Goal: Transaction & Acquisition: Download file/media

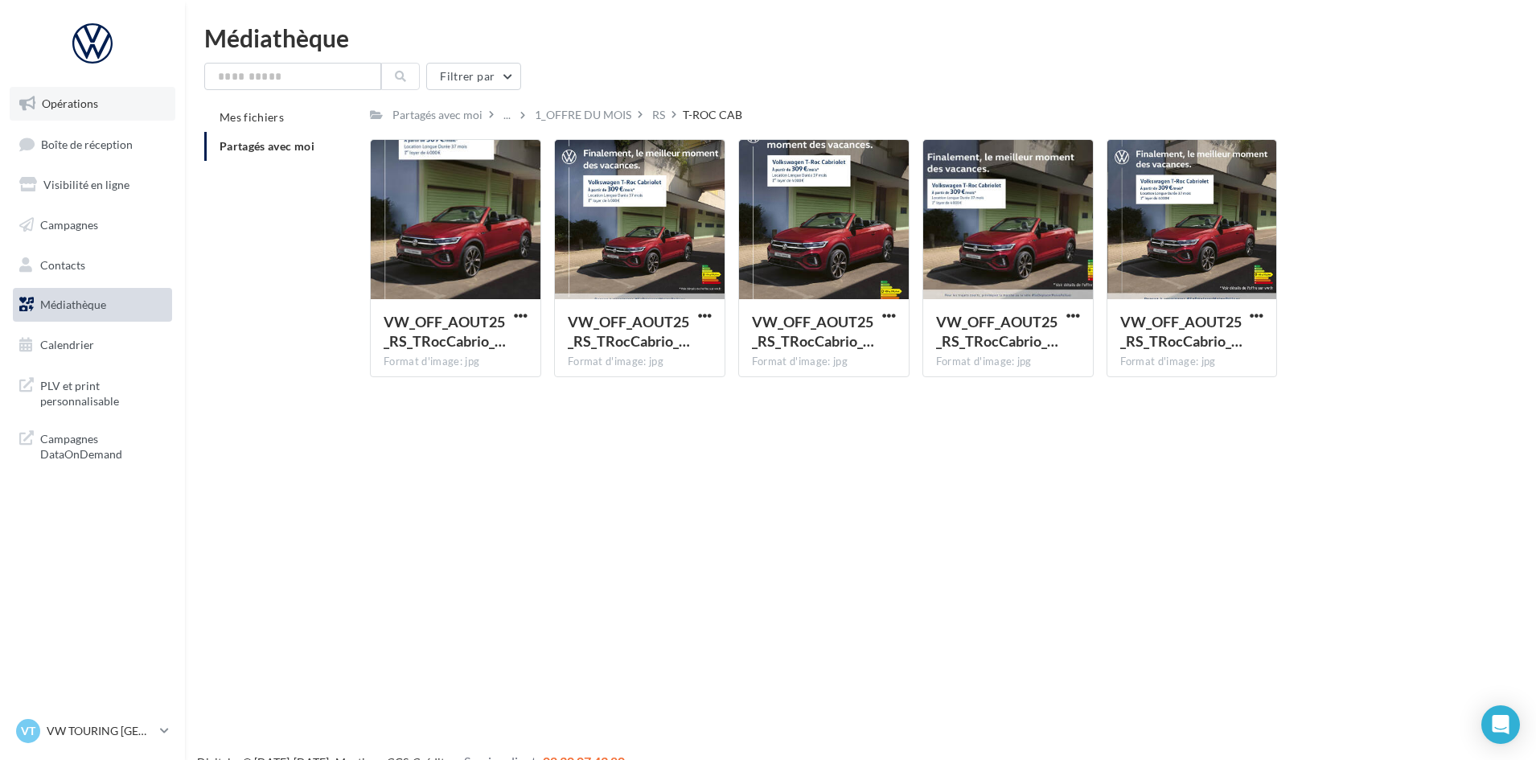
click at [102, 104] on link "Opérations" at bounding box center [93, 104] width 166 height 34
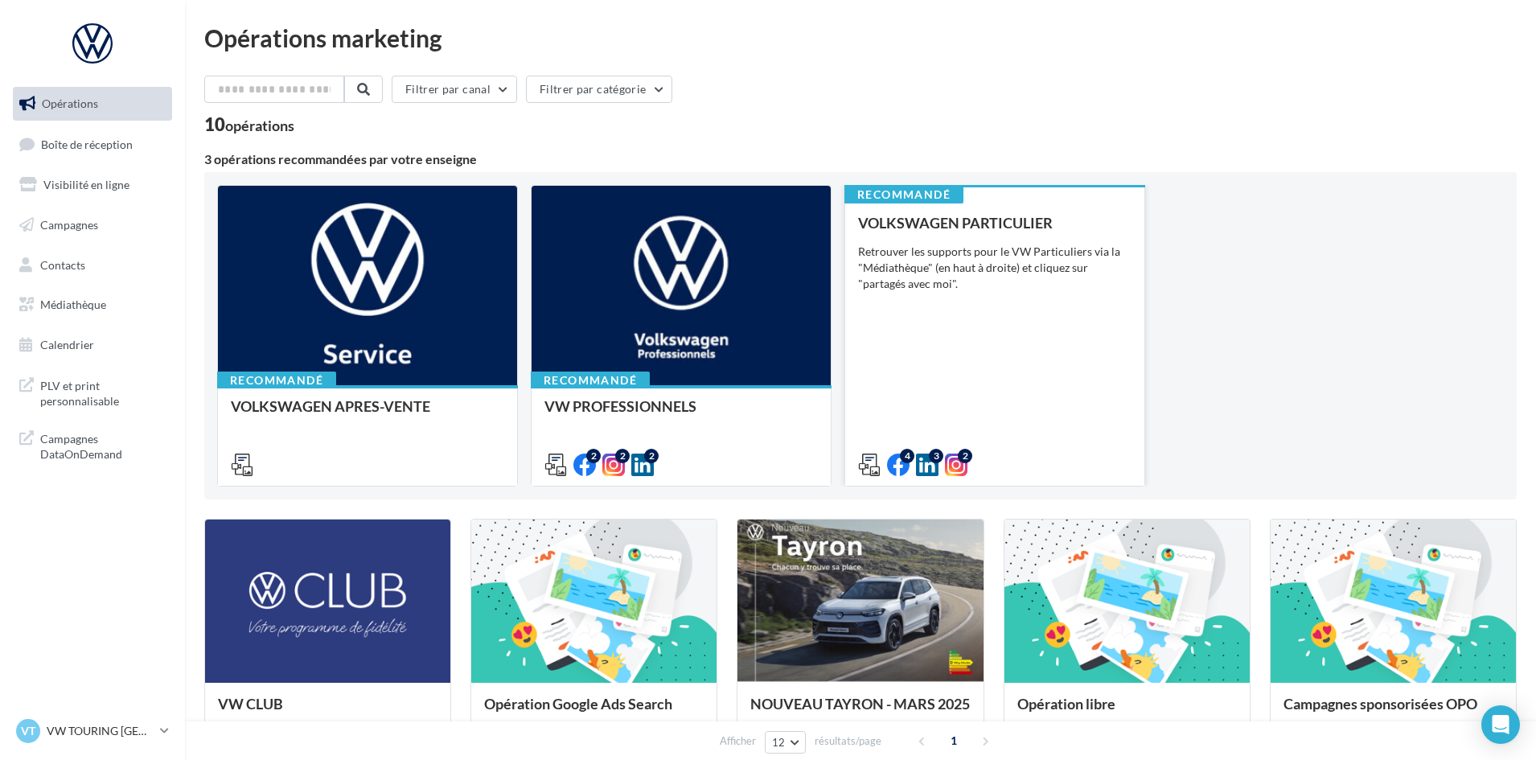
click at [1015, 387] on div "VOLKSWAGEN PARTICULIER Retrouver les supports pour le VW Particuliers via la "M…" at bounding box center [995, 343] width 274 height 257
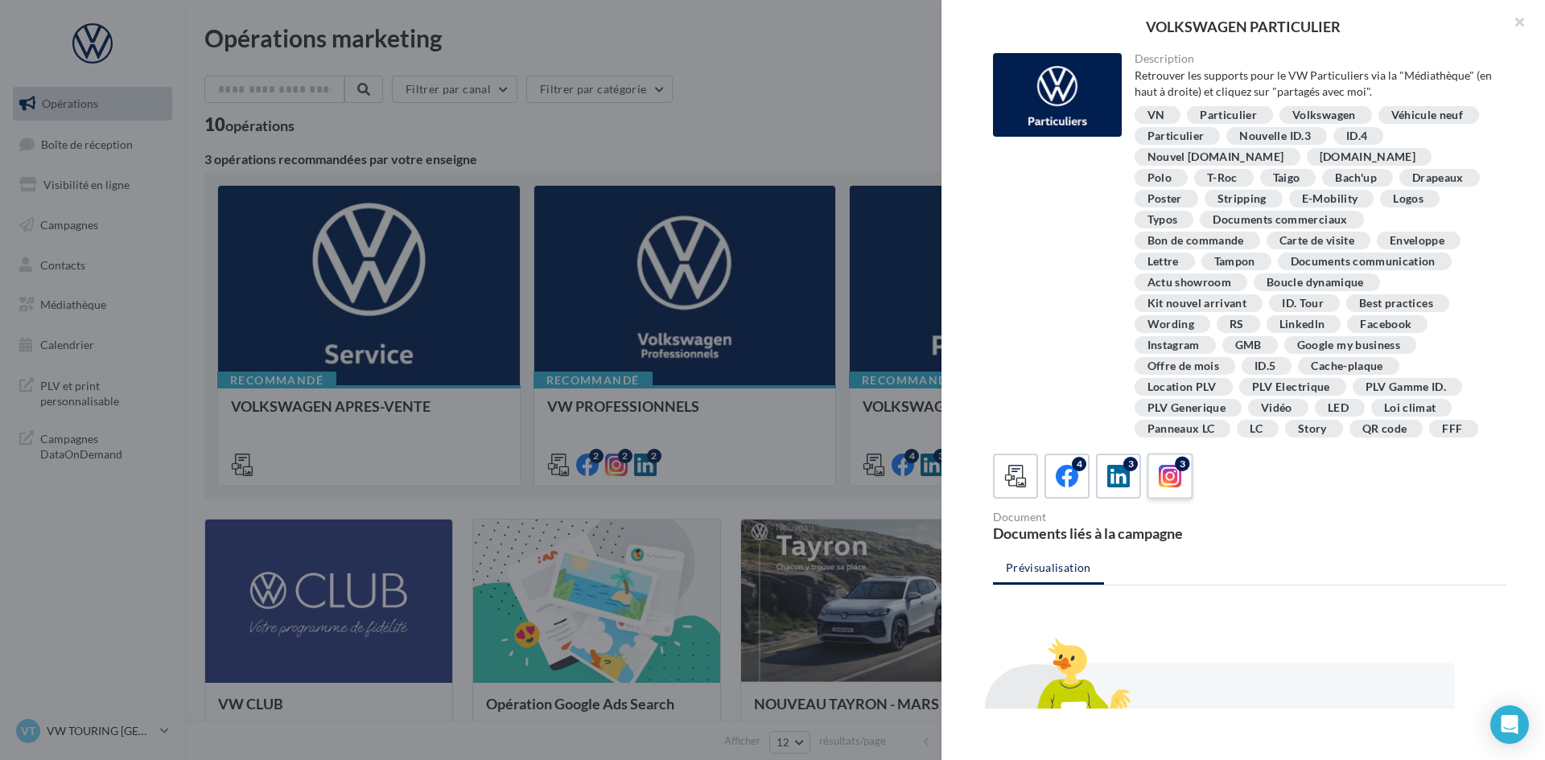
click at [1157, 477] on div "3" at bounding box center [1170, 477] width 30 height 30
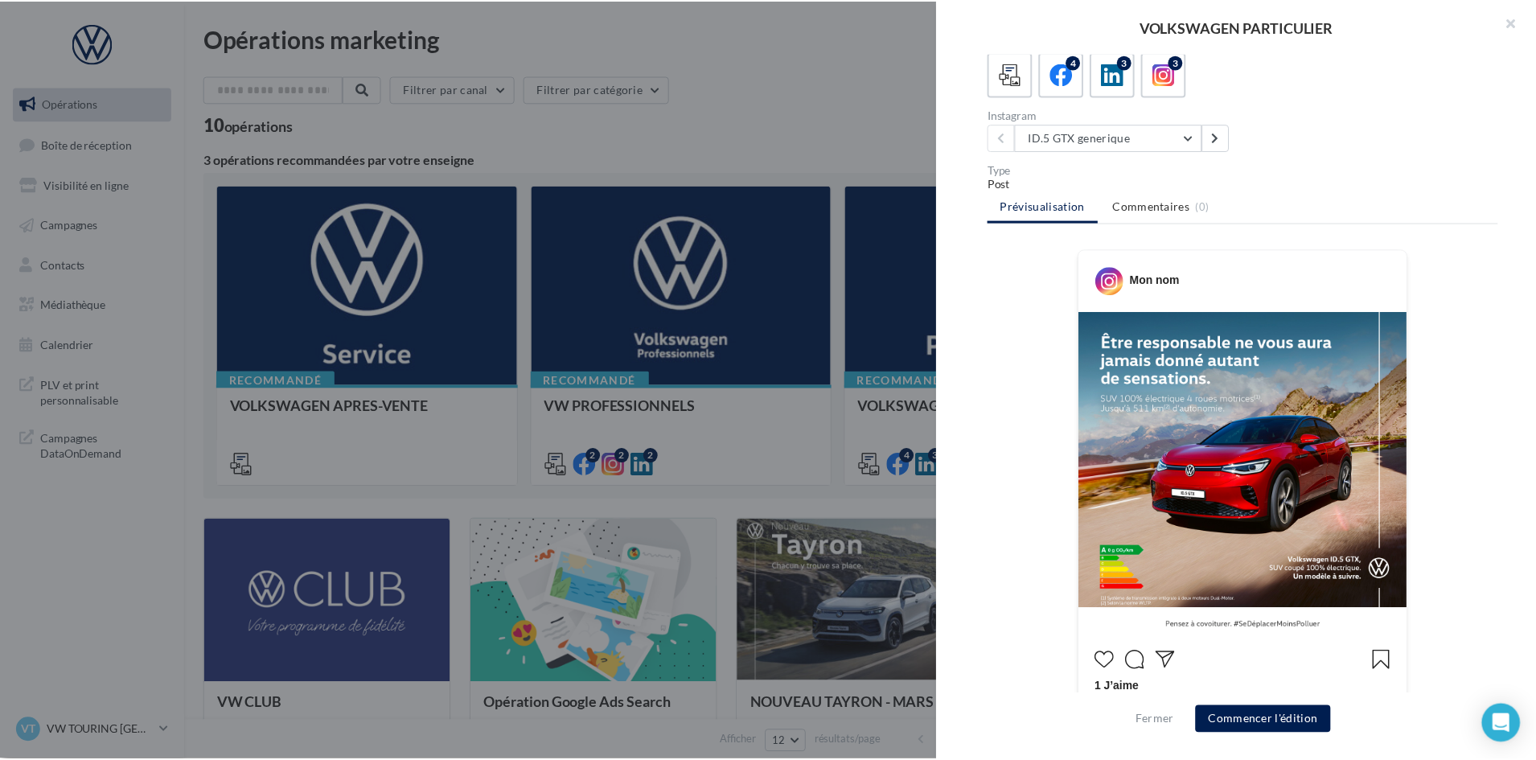
scroll to position [402, 0]
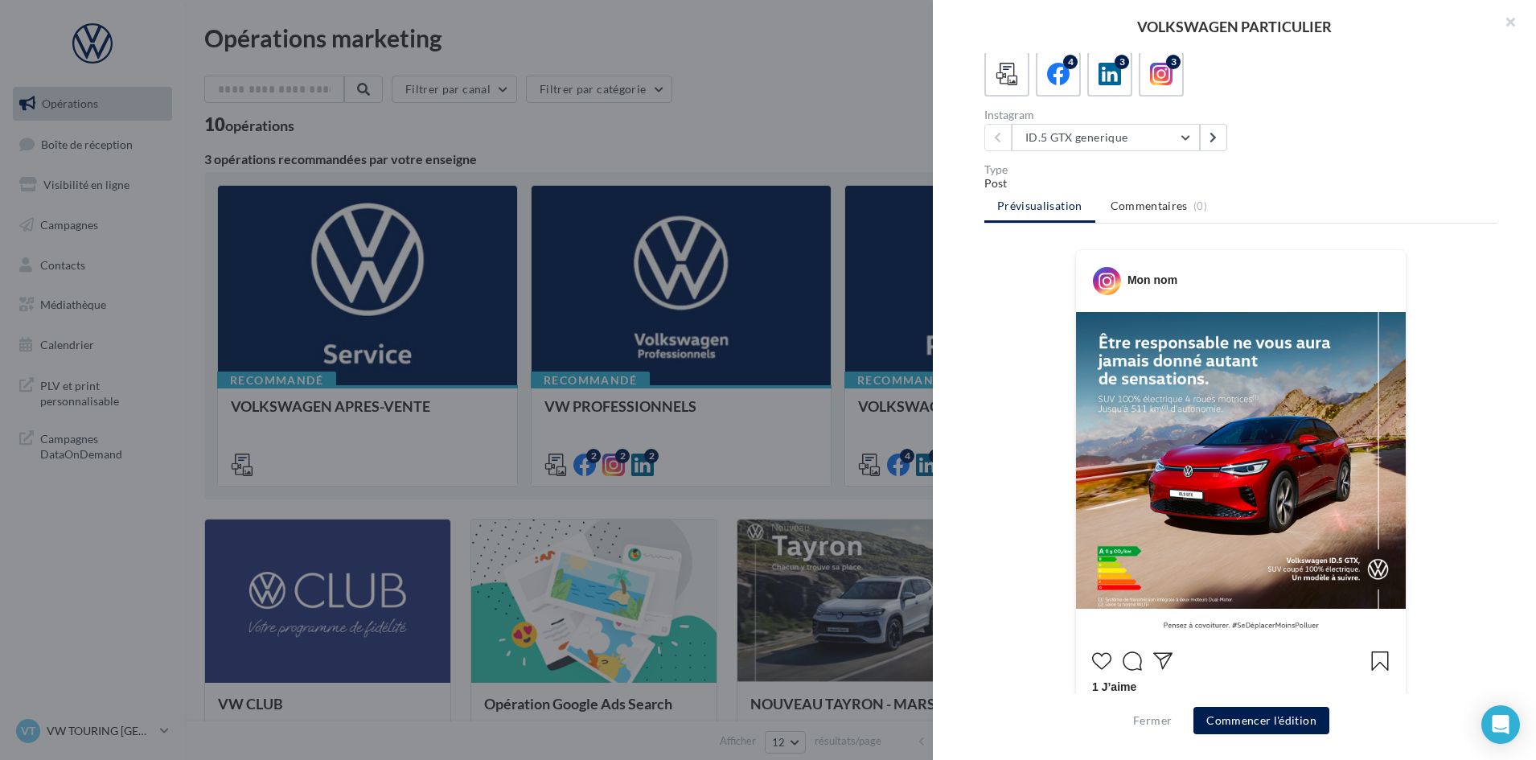
click at [862, 143] on div at bounding box center [768, 380] width 1536 height 760
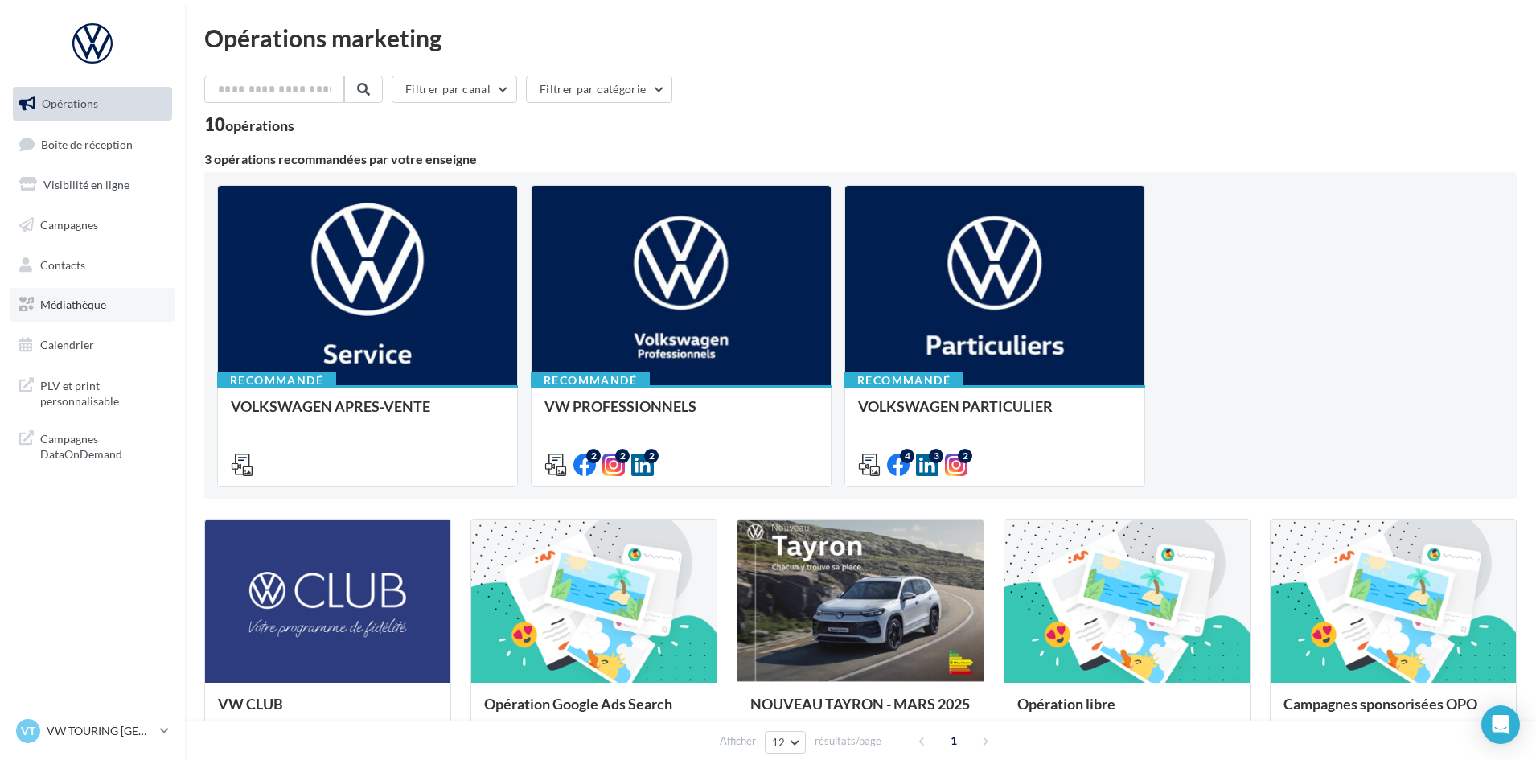
click at [96, 303] on span "Médiathèque" at bounding box center [73, 305] width 66 height 14
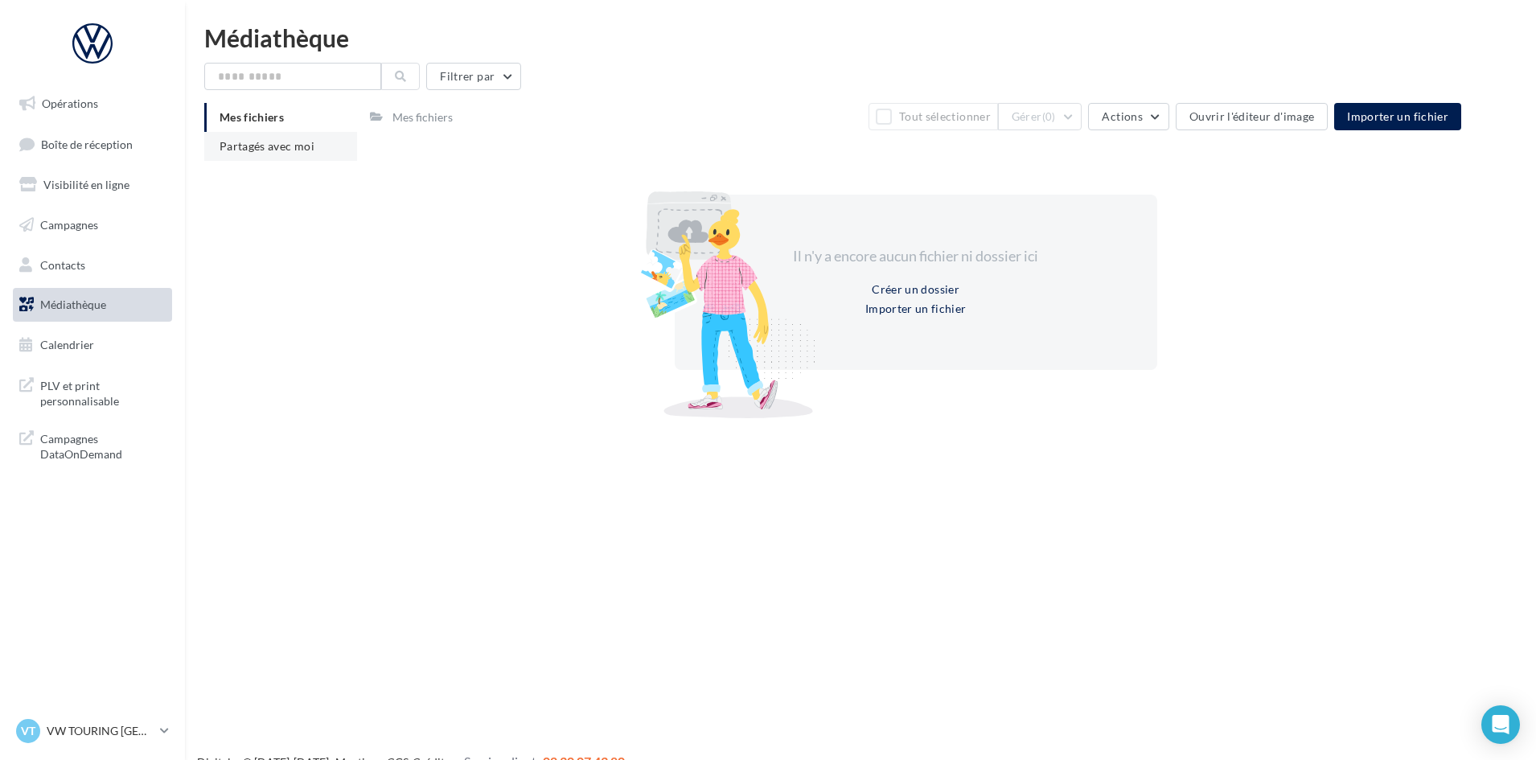
click at [289, 159] on li "Partagés avec moi" at bounding box center [280, 146] width 153 height 29
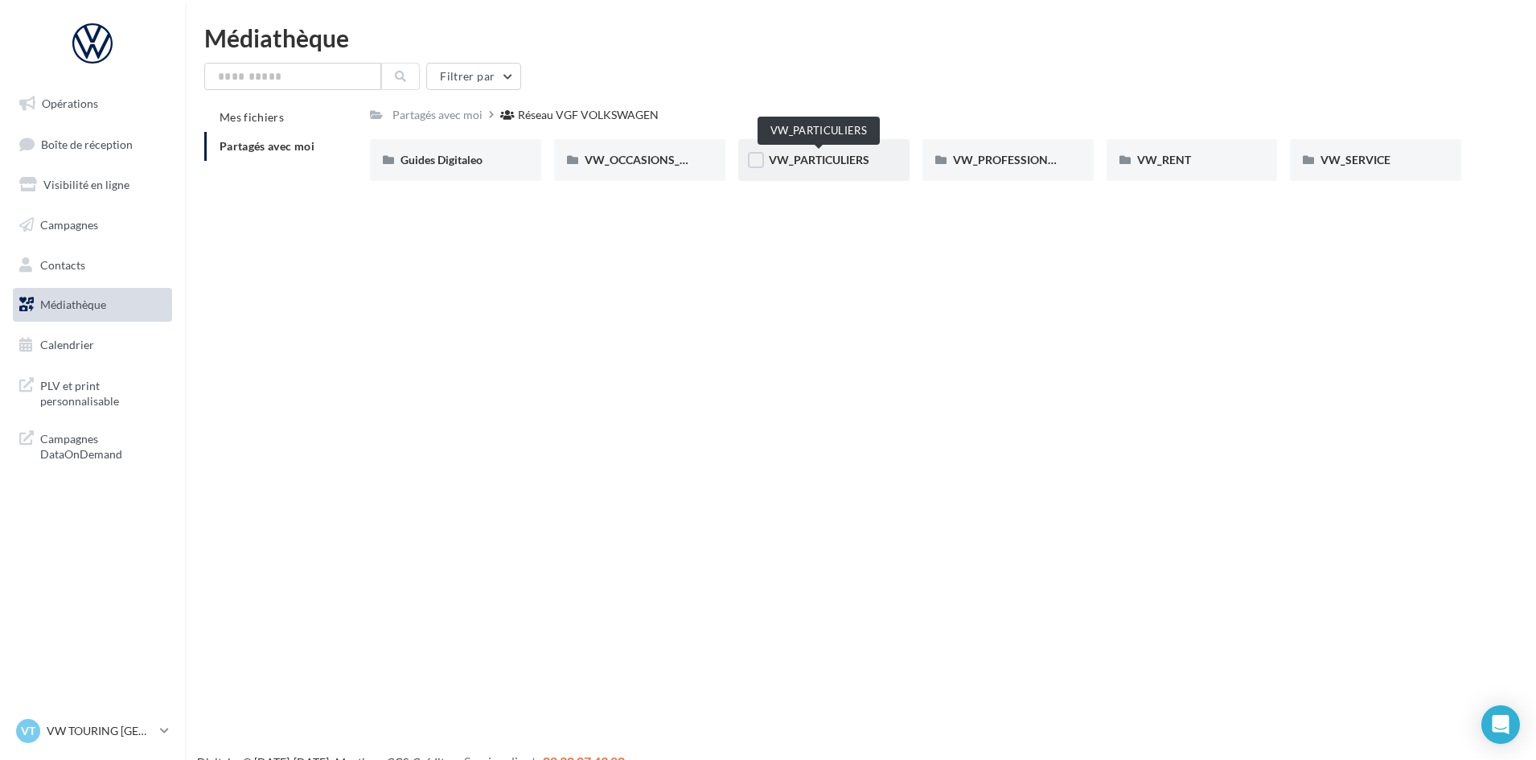
click at [800, 162] on span "VW_PARTICULIERS" at bounding box center [819, 160] width 101 height 14
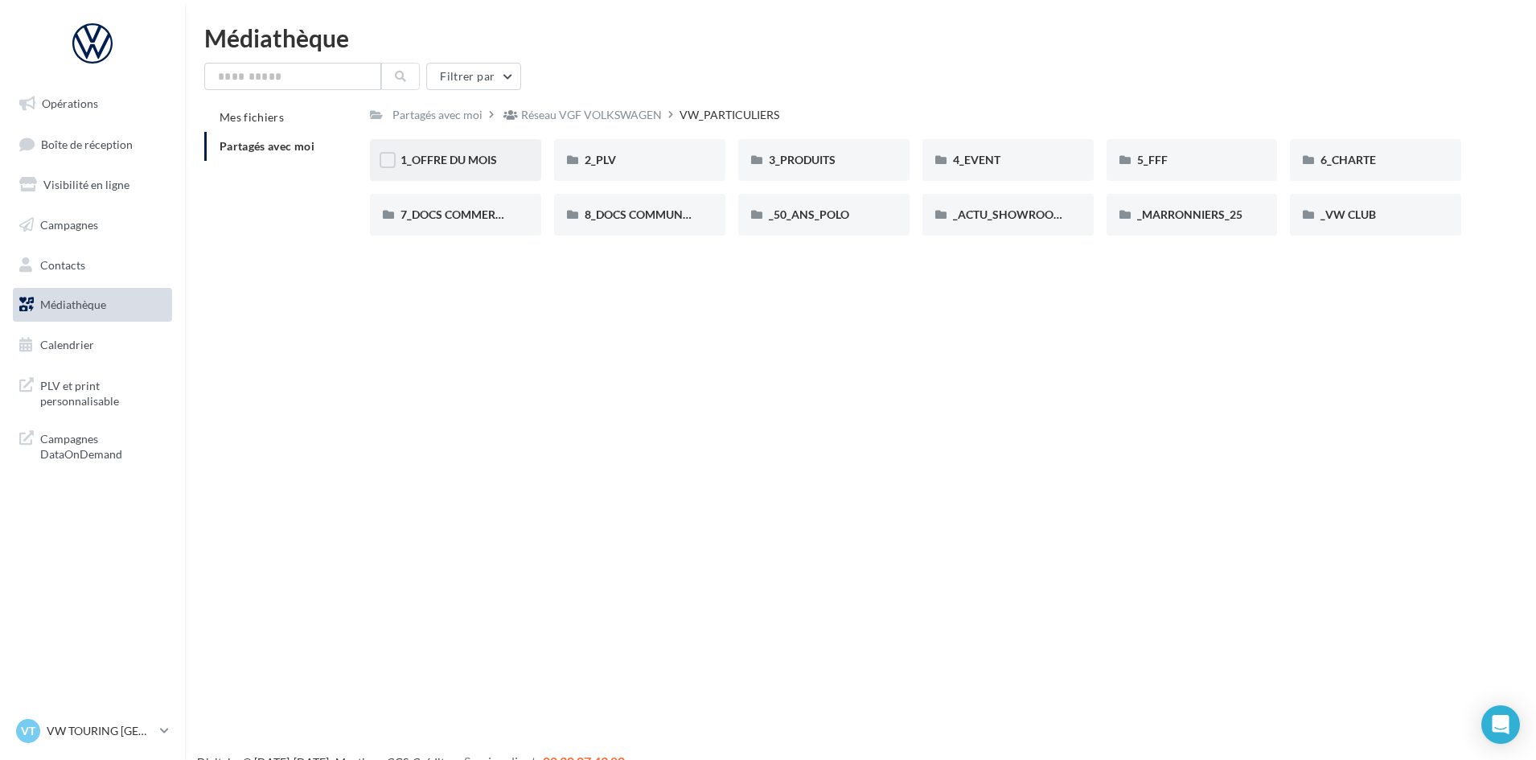
click at [492, 169] on div "1_OFFRE DU MOIS" at bounding box center [455, 160] width 171 height 42
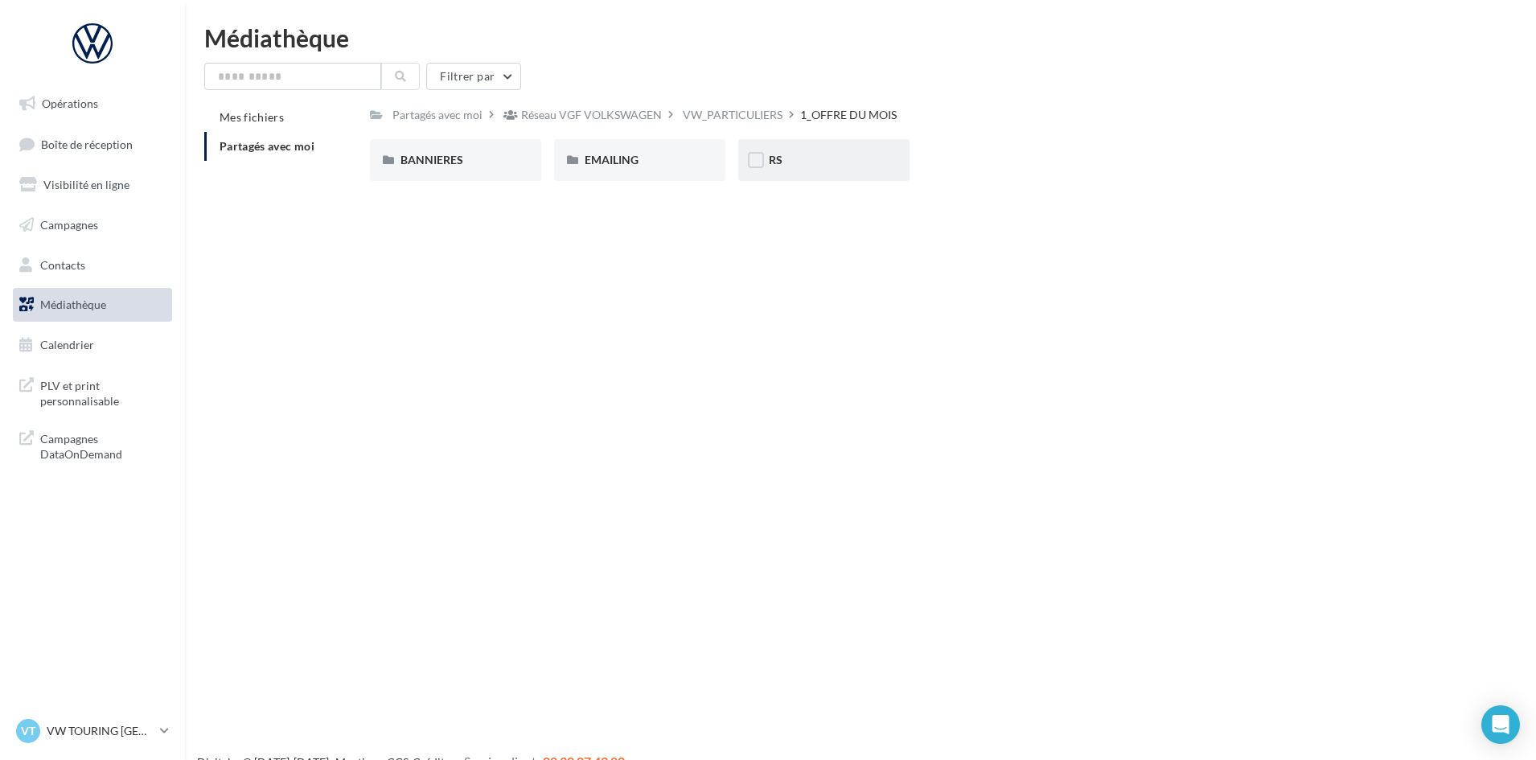
click at [830, 157] on div "RS" at bounding box center [824, 160] width 110 height 16
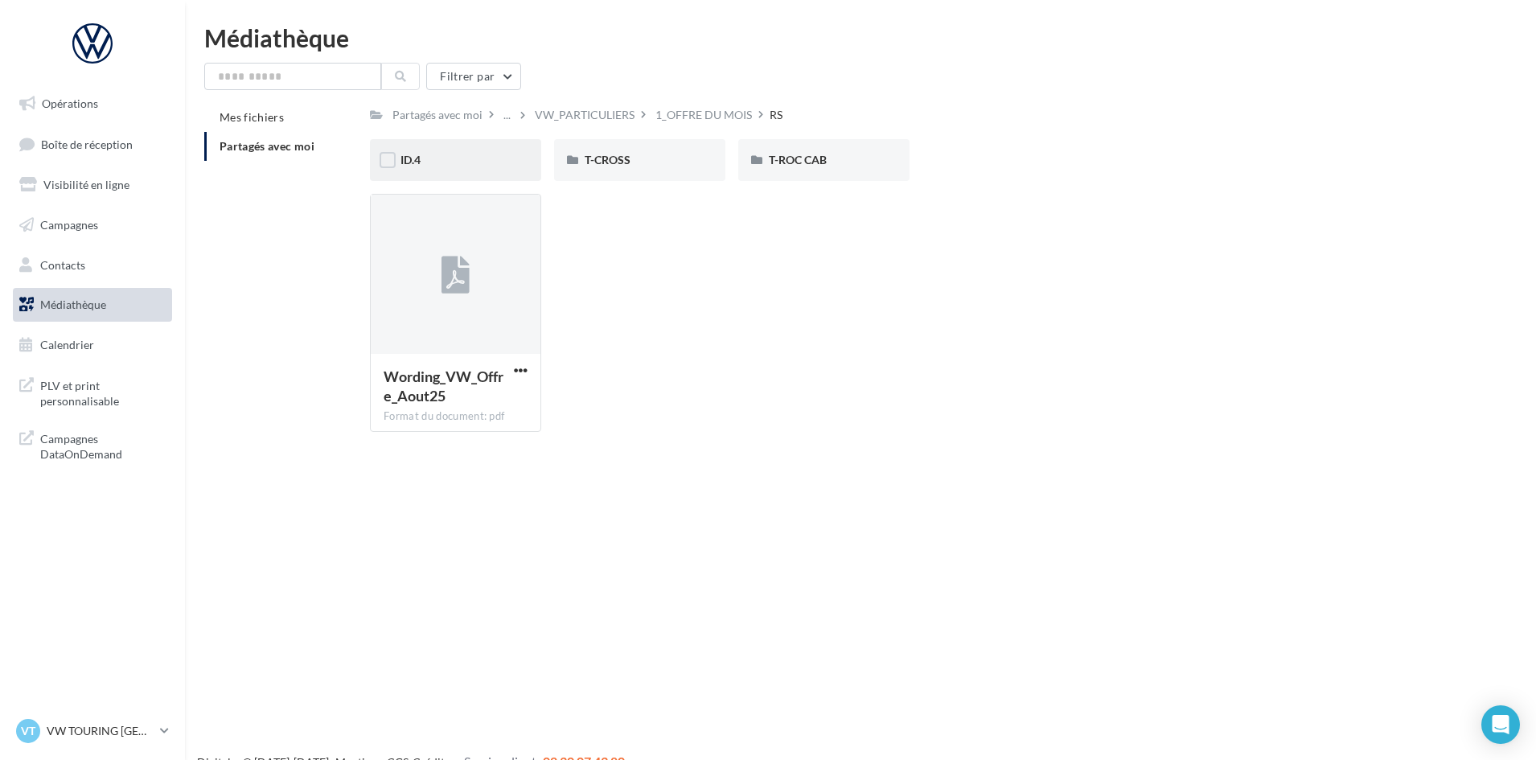
click at [498, 159] on div "ID.4" at bounding box center [456, 160] width 110 height 16
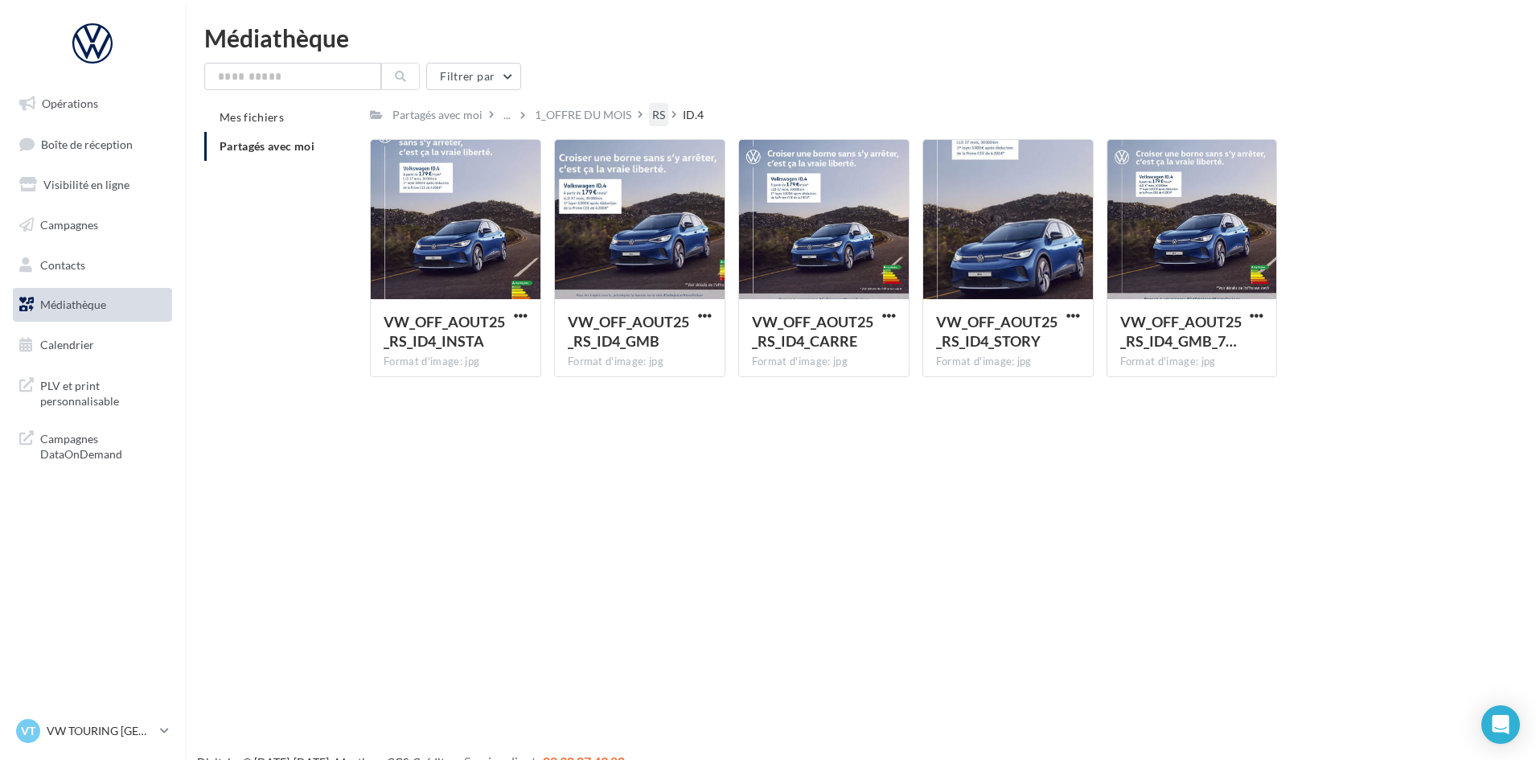
click at [649, 116] on div "RS" at bounding box center [658, 114] width 19 height 23
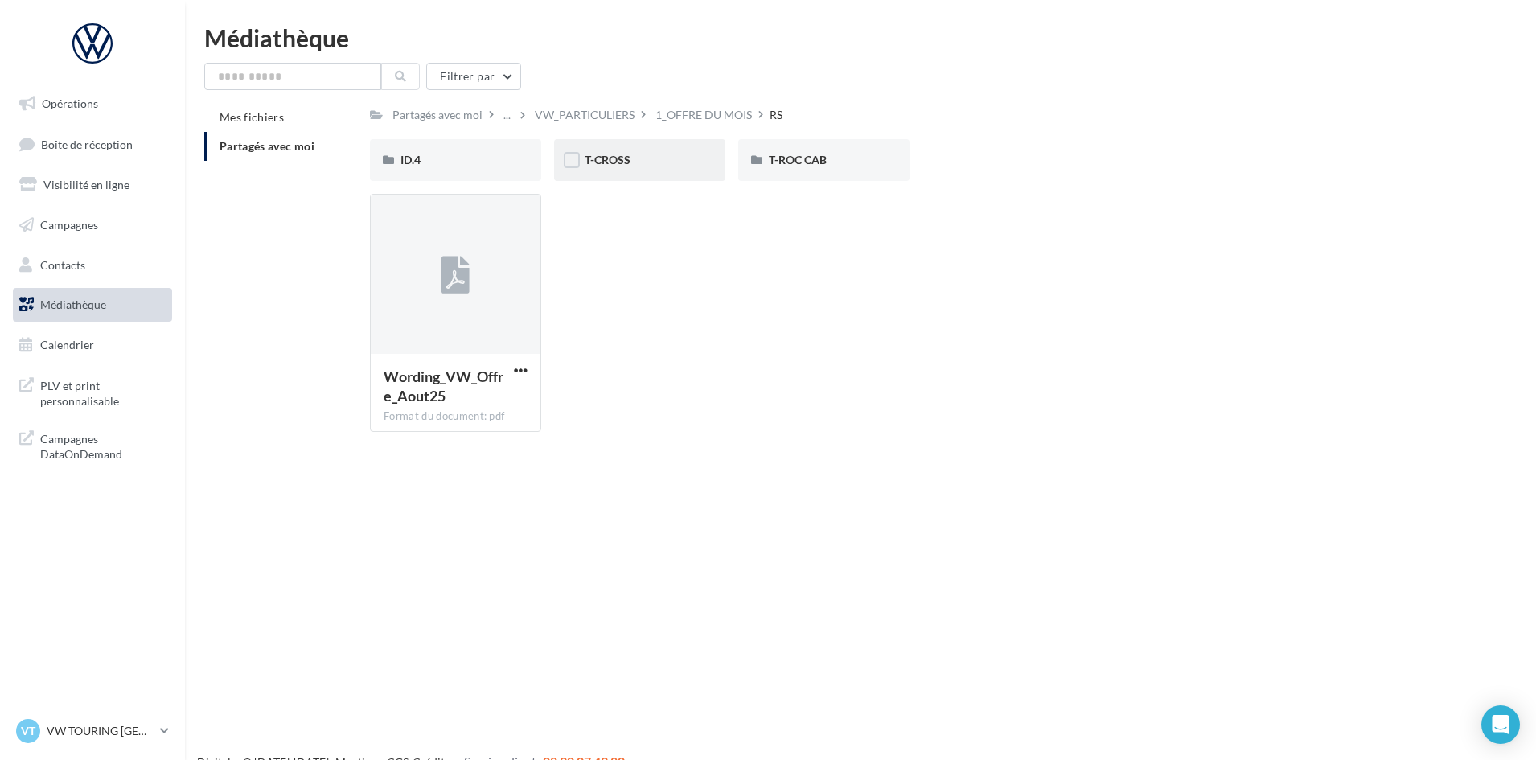
click at [607, 146] on div "T-CROSS" at bounding box center [639, 160] width 171 height 42
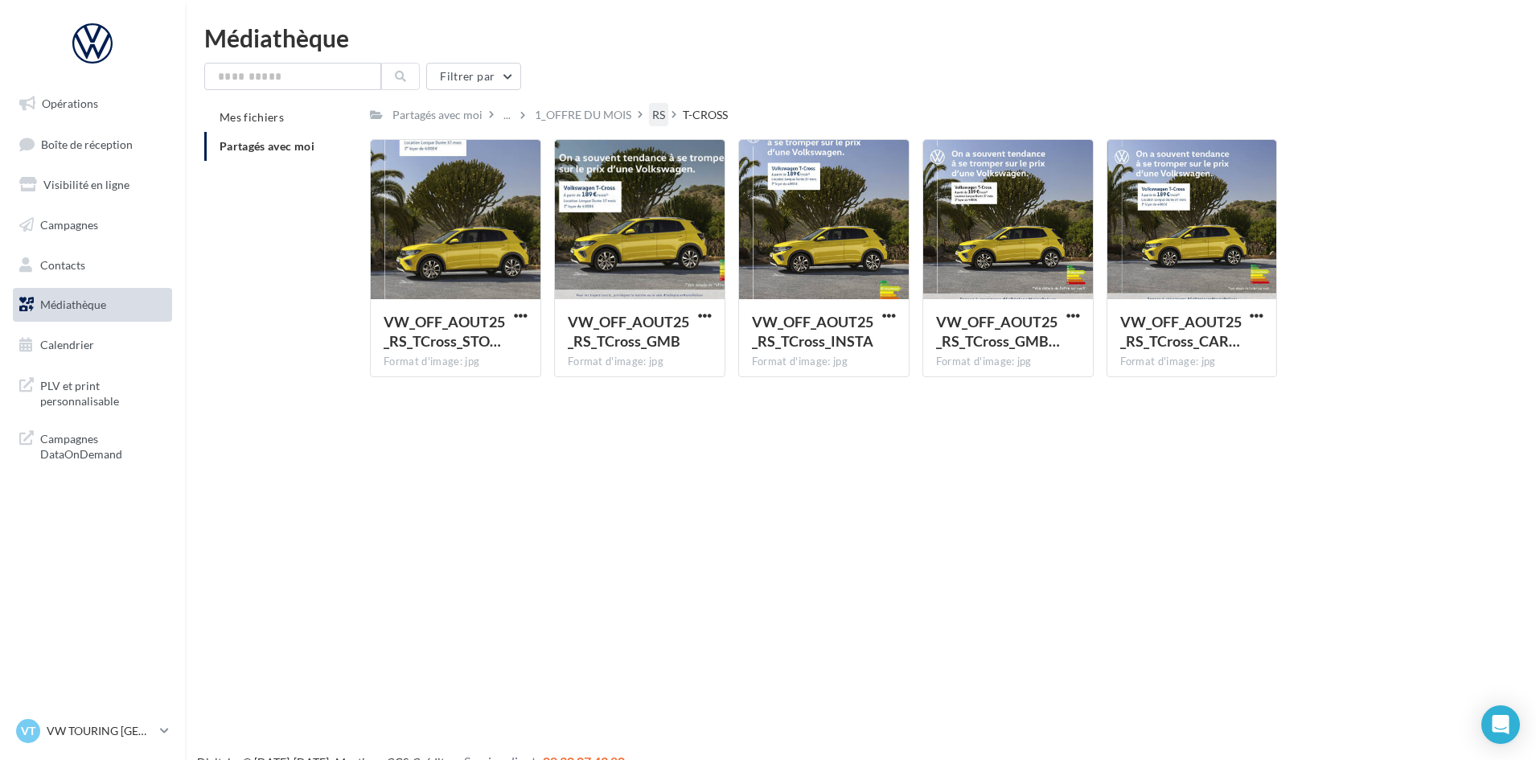
click at [656, 118] on div "RS" at bounding box center [658, 115] width 13 height 16
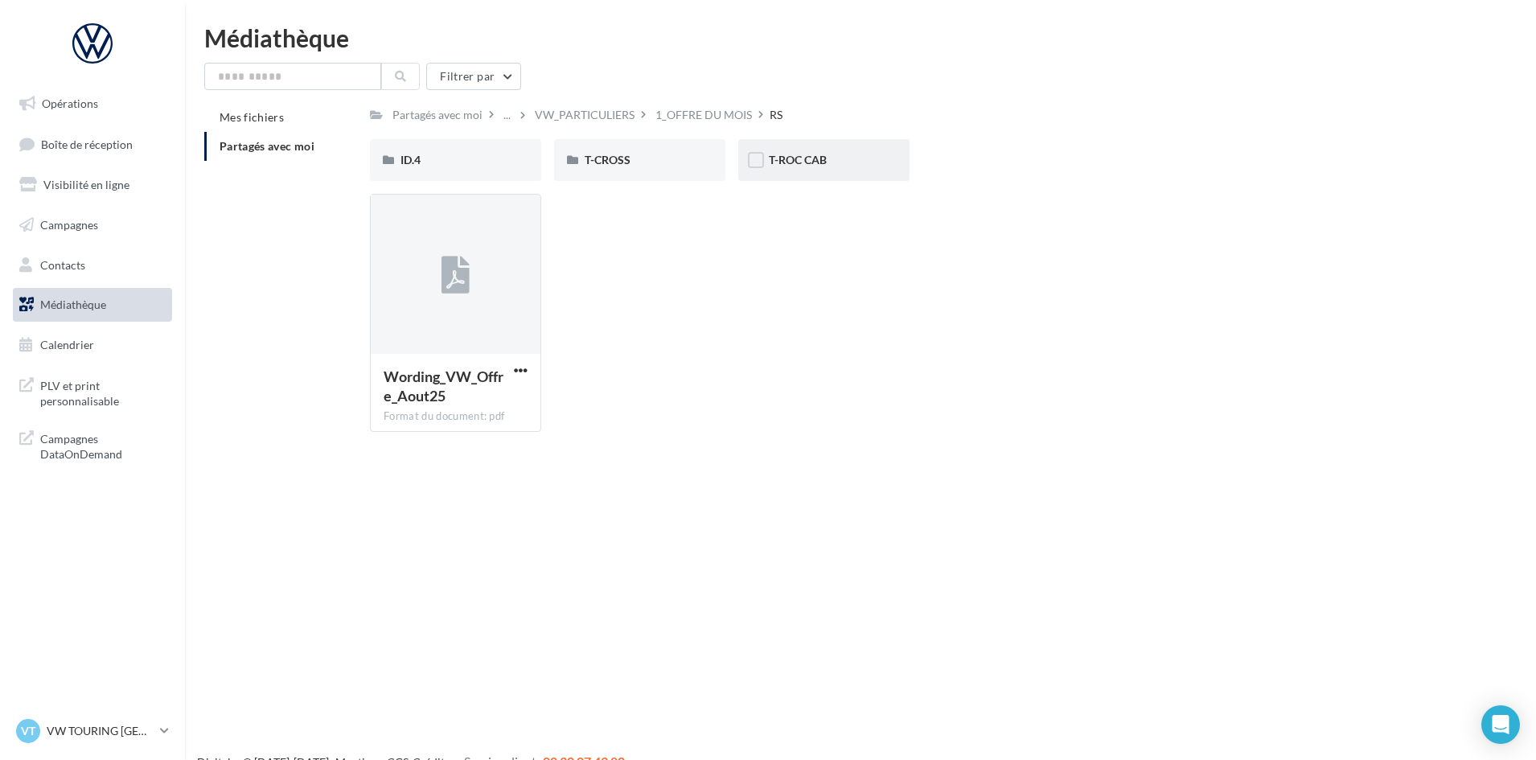
click at [834, 159] on div "T-ROC CAB" at bounding box center [824, 160] width 110 height 16
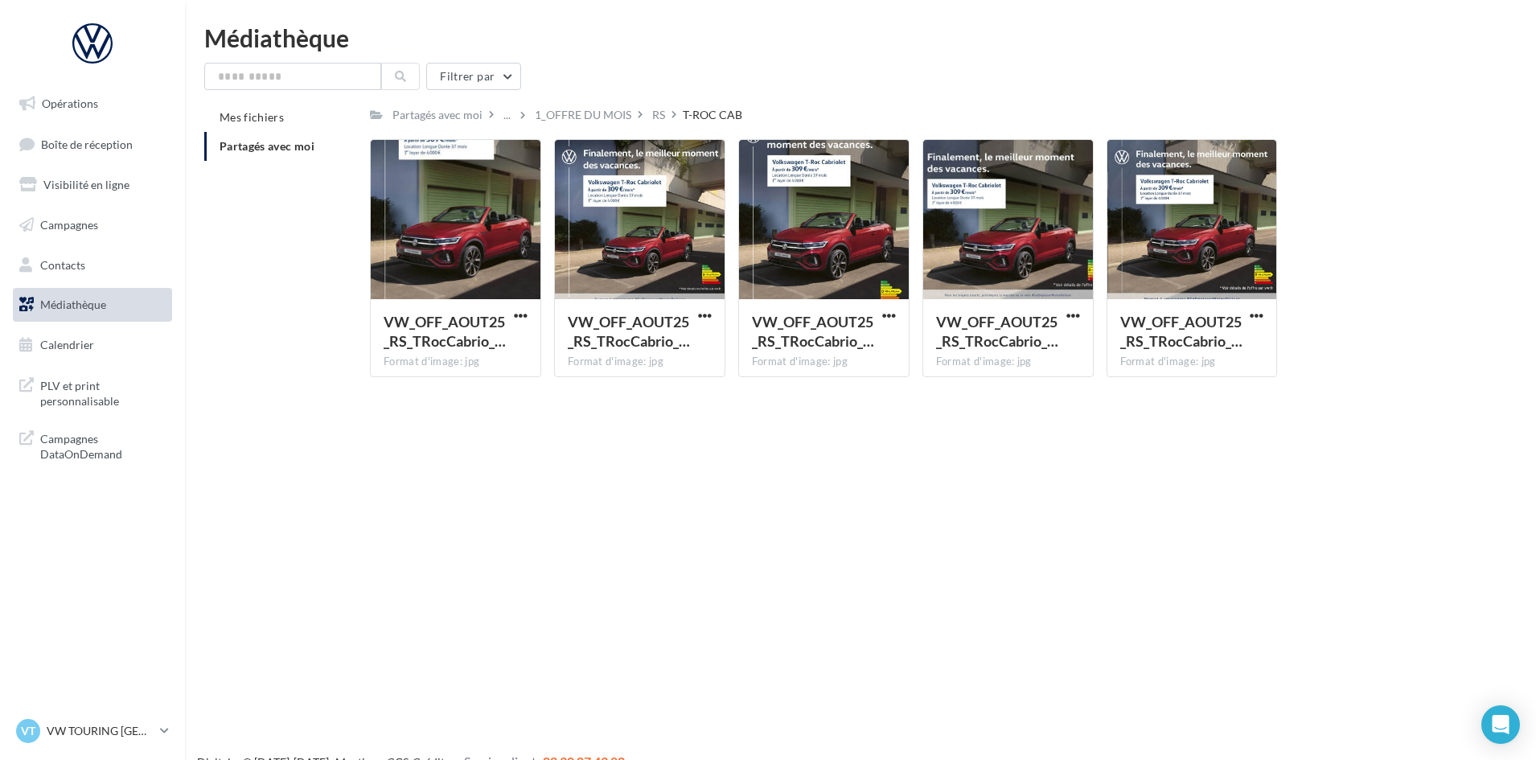
drag, startPoint x: 660, startPoint y: 119, endPoint x: 649, endPoint y: 119, distance: 11.3
click at [660, 119] on div "RS" at bounding box center [658, 115] width 13 height 16
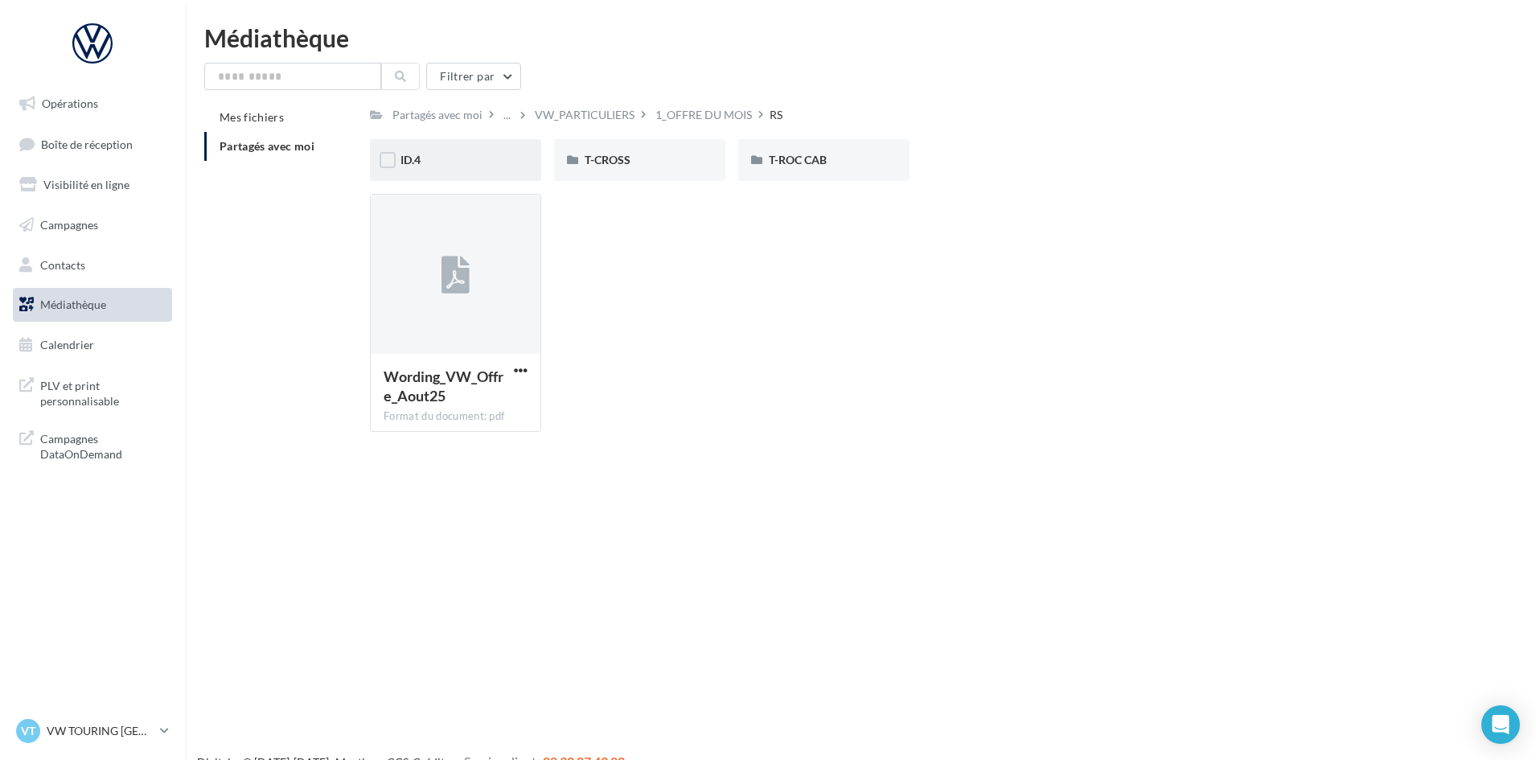
click at [483, 160] on div "ID.4" at bounding box center [456, 160] width 110 height 16
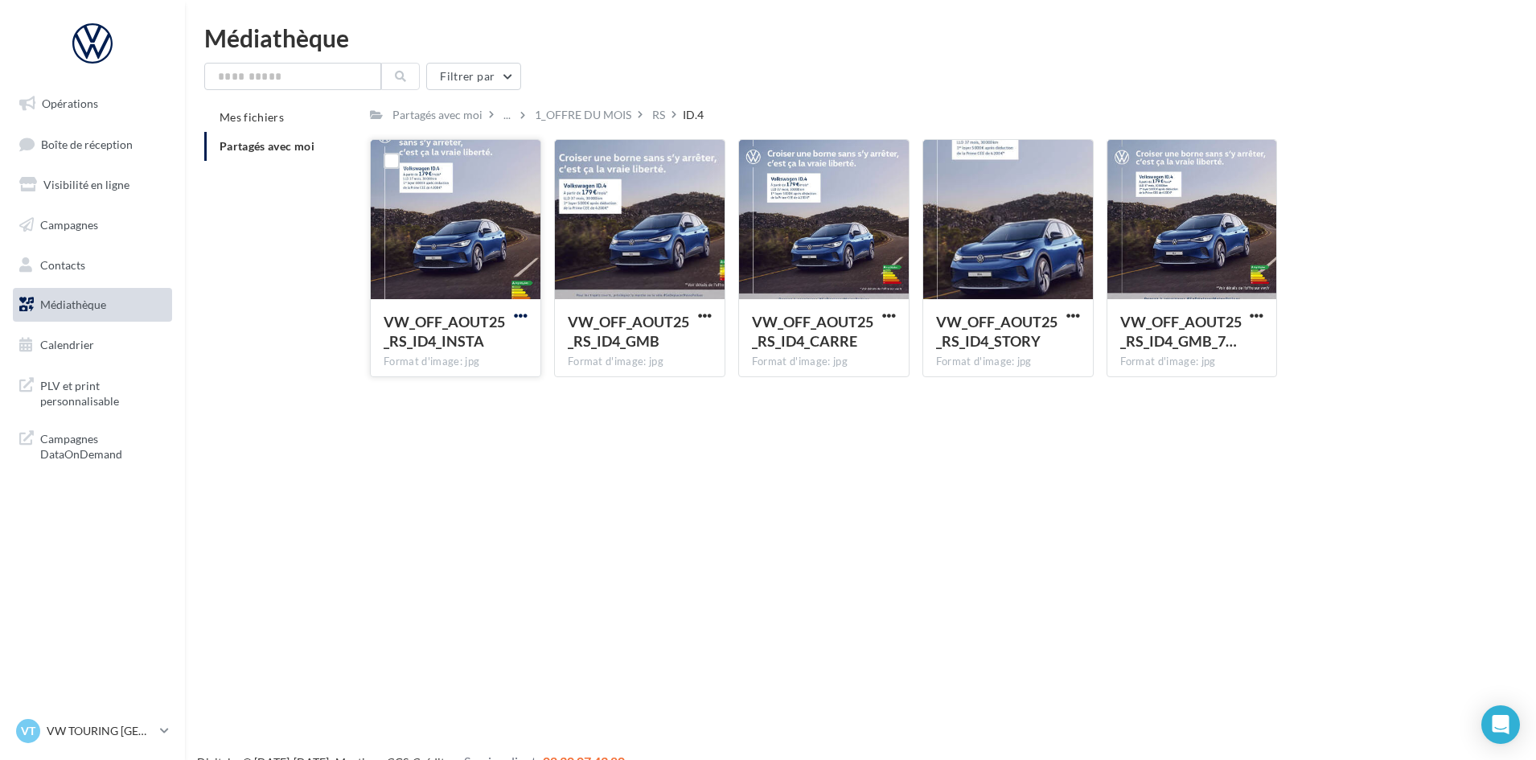
click at [520, 311] on span "button" at bounding box center [521, 316] width 14 height 14
drag, startPoint x: 500, startPoint y: 364, endPoint x: 755, endPoint y: 298, distance: 264.0
click at [504, 362] on button "Télécharger" at bounding box center [450, 348] width 161 height 42
drag, startPoint x: 708, startPoint y: 315, endPoint x: 706, endPoint y: 323, distance: 9.0
click at [708, 315] on span "button" at bounding box center [705, 316] width 14 height 14
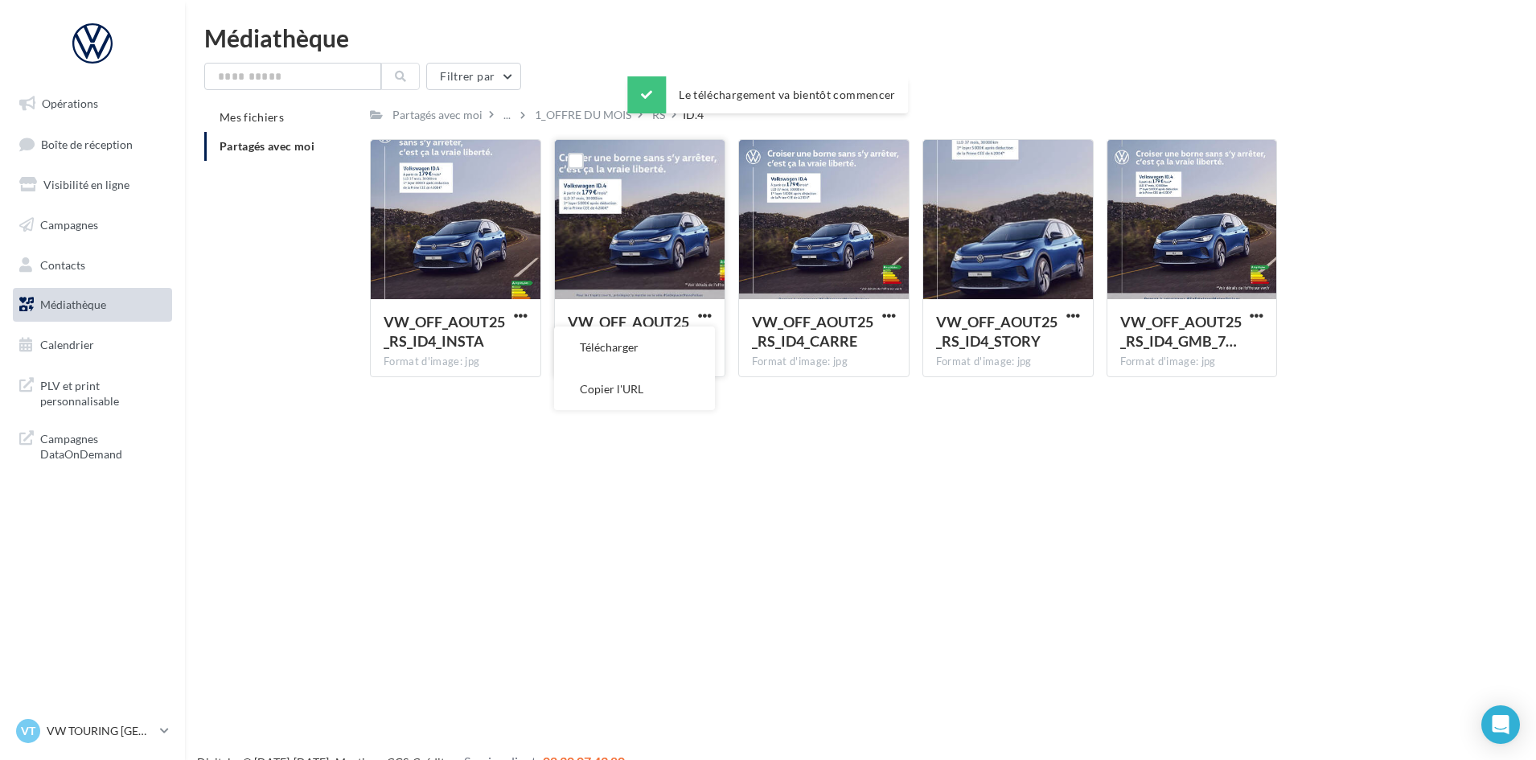
click at [697, 341] on button "Télécharger" at bounding box center [634, 348] width 161 height 42
drag, startPoint x: 890, startPoint y: 316, endPoint x: 886, endPoint y: 324, distance: 9.0
click at [890, 316] on span "button" at bounding box center [889, 316] width 14 height 14
drag, startPoint x: 874, startPoint y: 351, endPoint x: 967, endPoint y: 327, distance: 95.6
click at [885, 348] on button "Télécharger" at bounding box center [818, 348] width 161 height 42
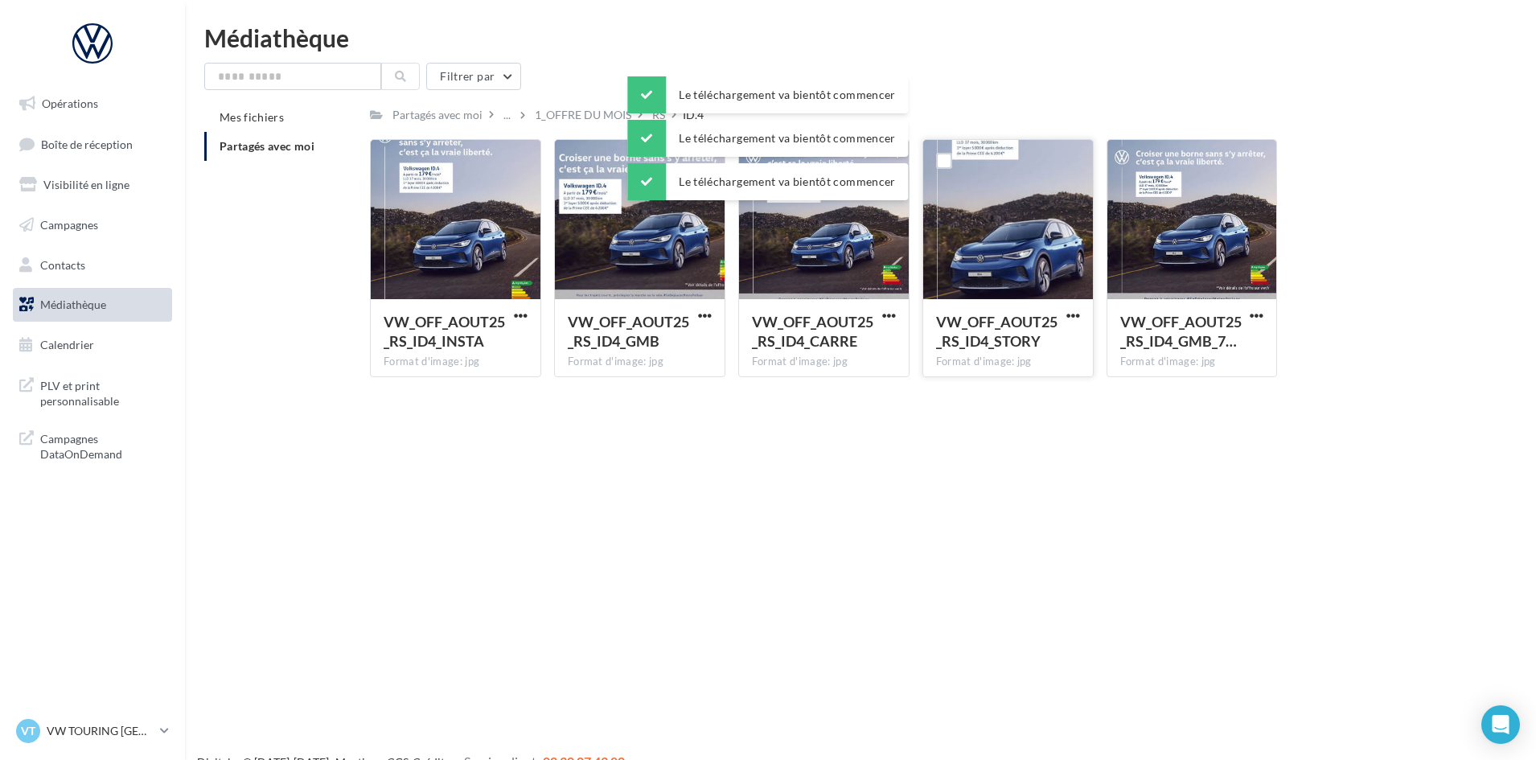
drag, startPoint x: 1085, startPoint y: 315, endPoint x: 1066, endPoint y: 331, distance: 25.7
click at [1084, 315] on div "VW_OFF_AOUT25_RS_ID4_STORY Format d'image: jpg" at bounding box center [1008, 337] width 170 height 76
click at [1064, 316] on button "button" at bounding box center [1073, 317] width 20 height 16
click at [1077, 340] on button "Télécharger" at bounding box center [1003, 348] width 161 height 42
click at [1252, 311] on span "button" at bounding box center [1257, 316] width 14 height 14
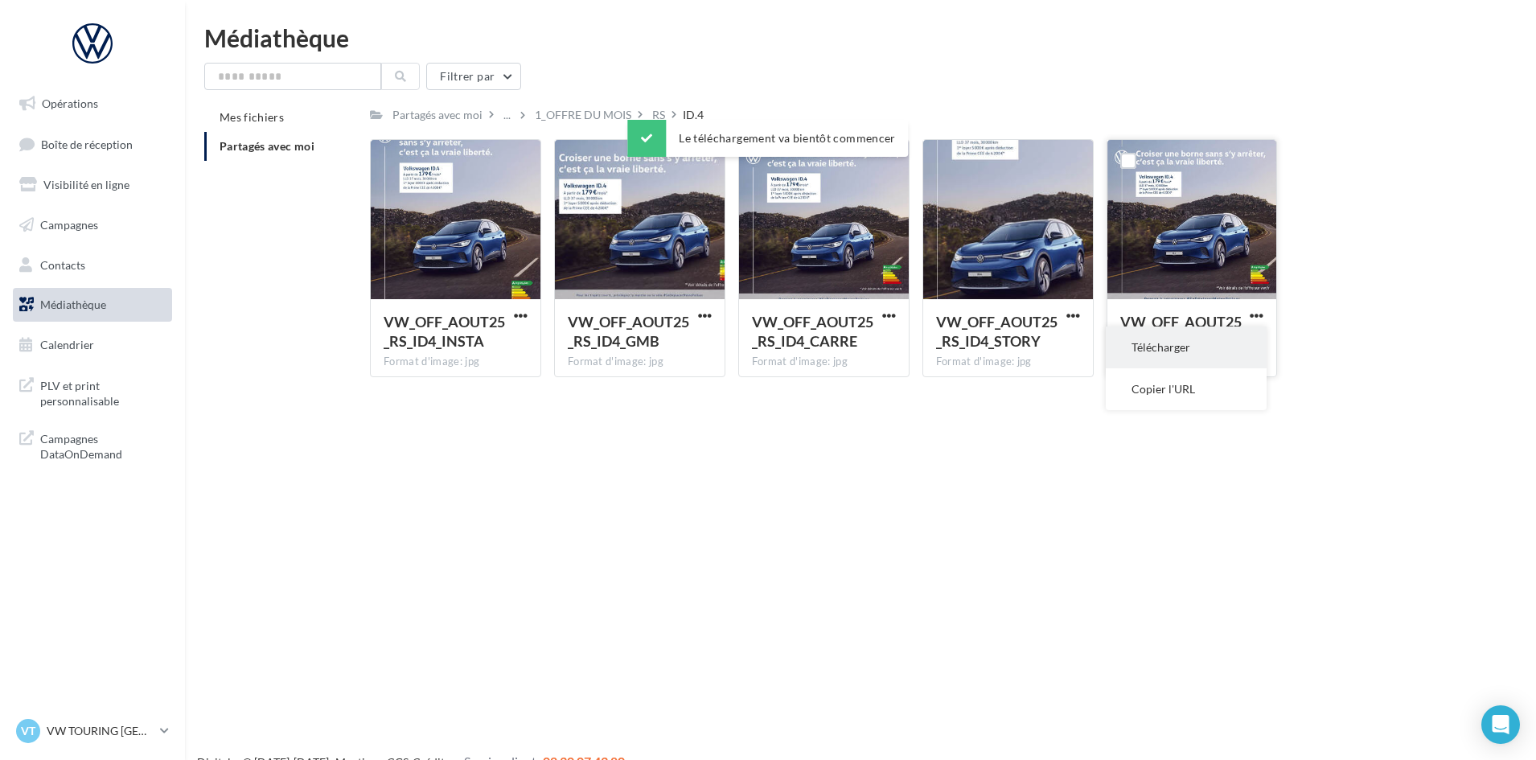
click at [1211, 348] on button "Télécharger" at bounding box center [1186, 348] width 161 height 42
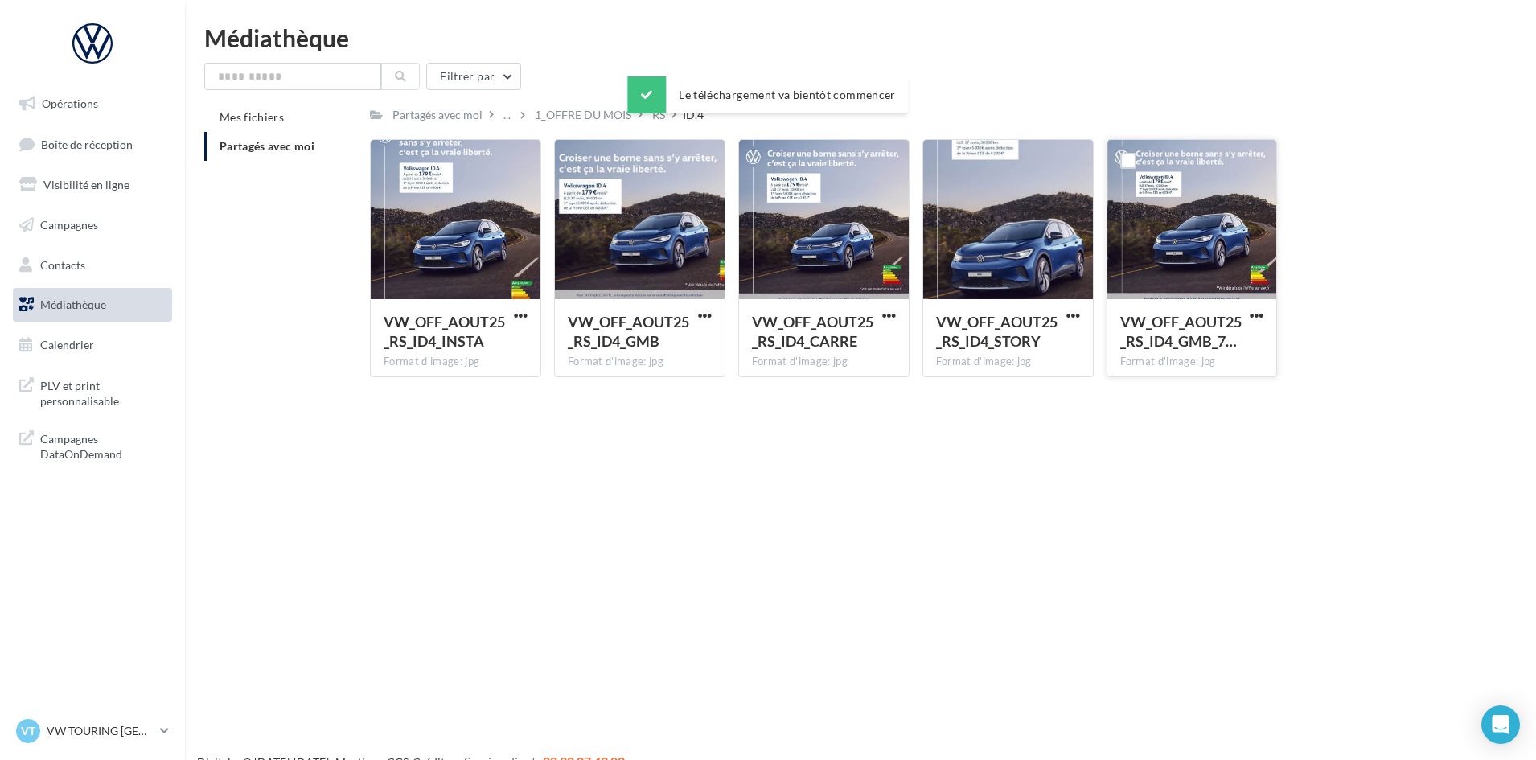
click at [657, 117] on div "Le téléchargement va bientôt commencer" at bounding box center [767, 97] width 281 height 43
click at [657, 121] on div "RS" at bounding box center [658, 115] width 13 height 16
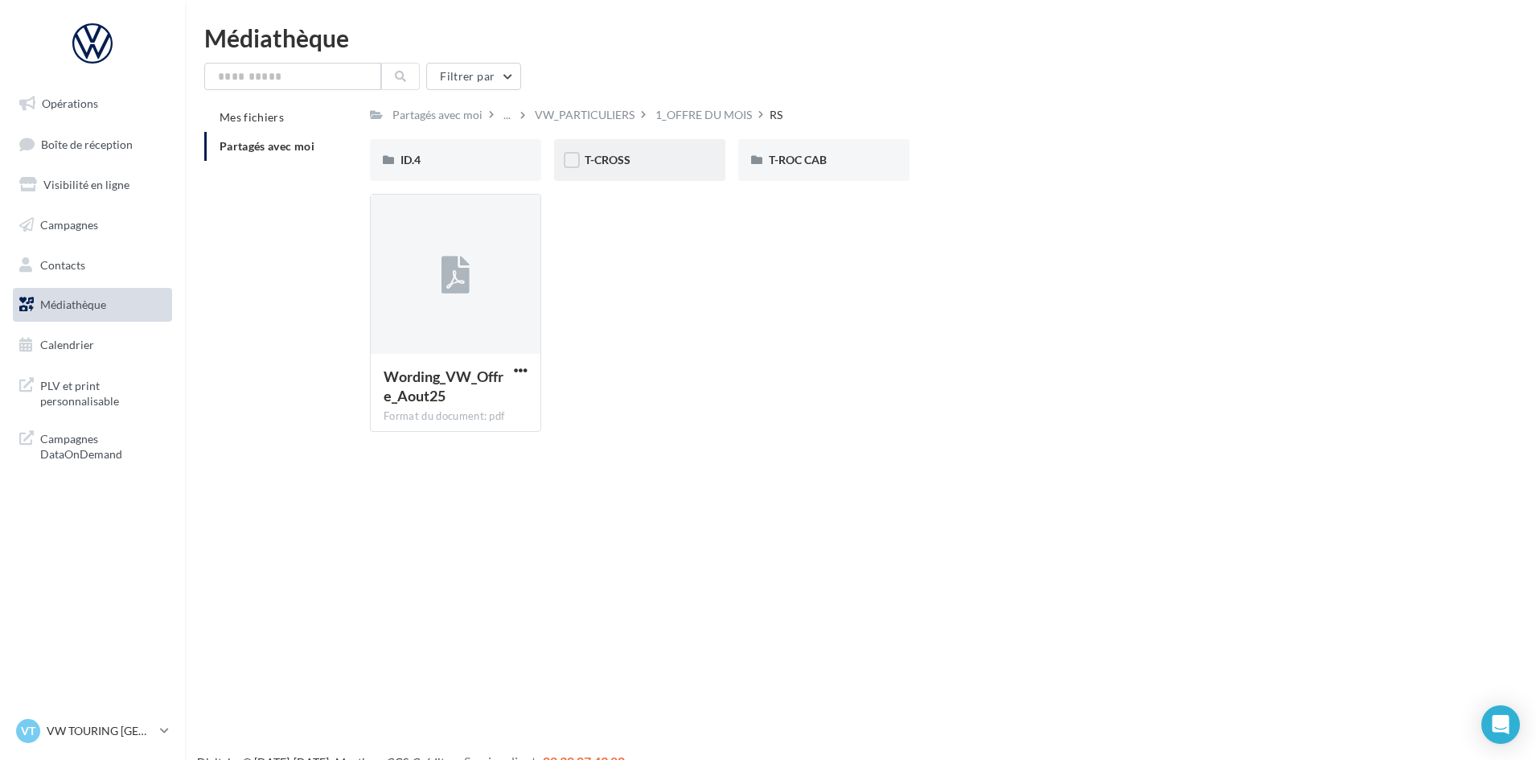
click at [623, 147] on div "T-CROSS" at bounding box center [639, 160] width 171 height 42
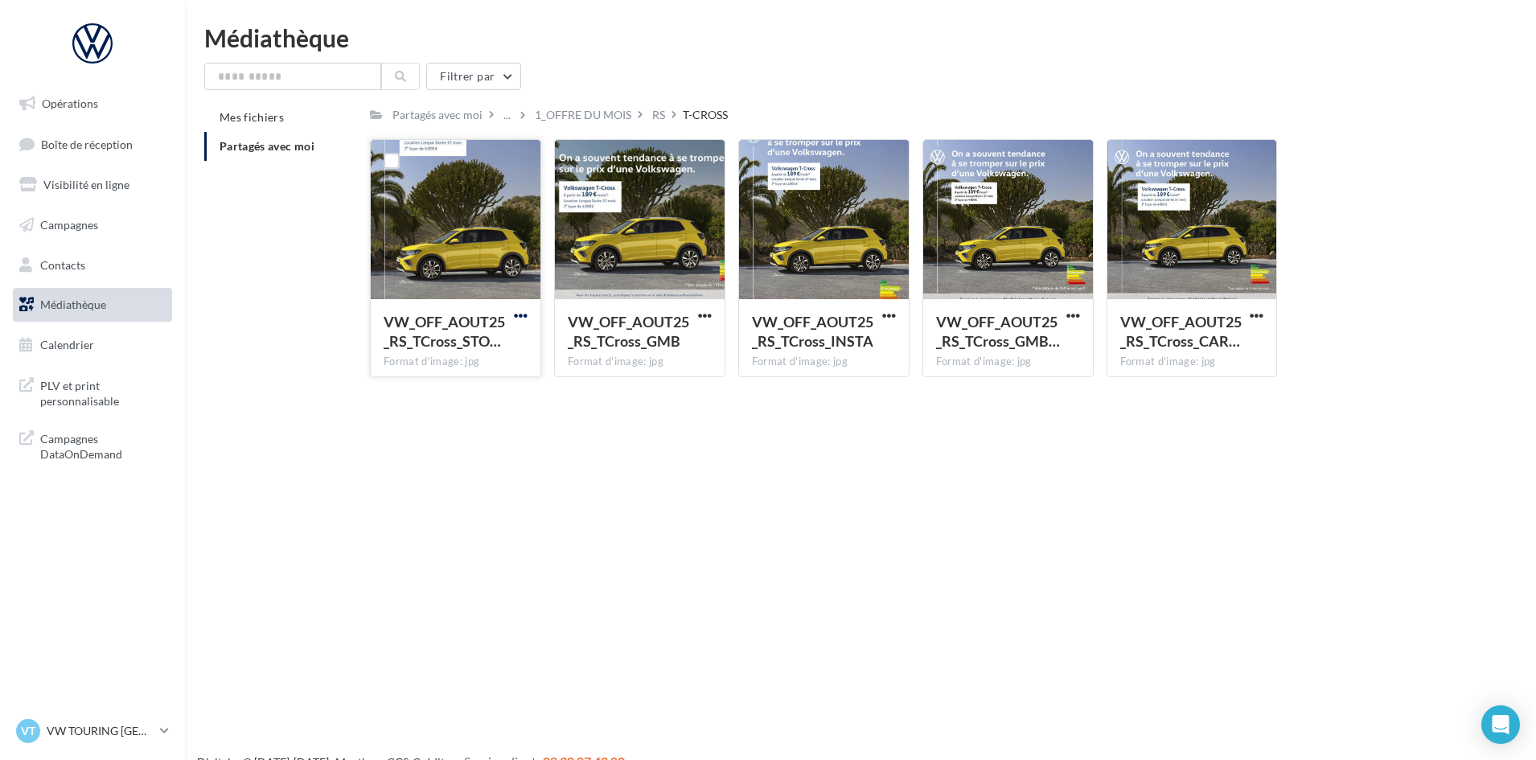
click at [516, 315] on span "button" at bounding box center [521, 316] width 14 height 14
drag, startPoint x: 515, startPoint y: 319, endPoint x: 687, endPoint y: 323, distance: 172.2
click at [487, 365] on button "Télécharger" at bounding box center [450, 348] width 161 height 42
click at [697, 323] on button "button" at bounding box center [705, 317] width 20 height 16
drag, startPoint x: 689, startPoint y: 343, endPoint x: 746, endPoint y: 335, distance: 57.6
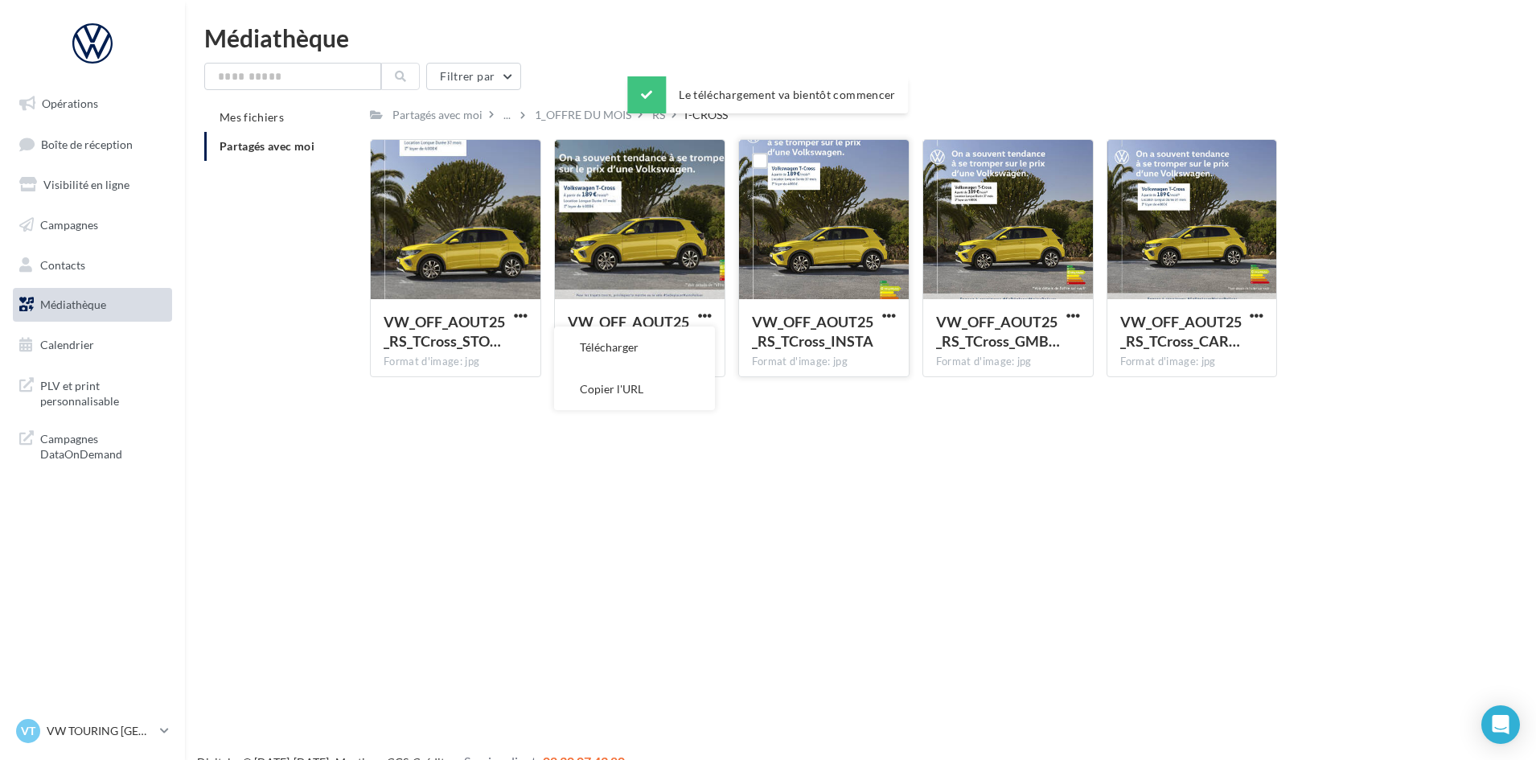
click at [694, 341] on button "Télécharger" at bounding box center [634, 348] width 161 height 42
click at [892, 315] on span "button" at bounding box center [889, 316] width 14 height 14
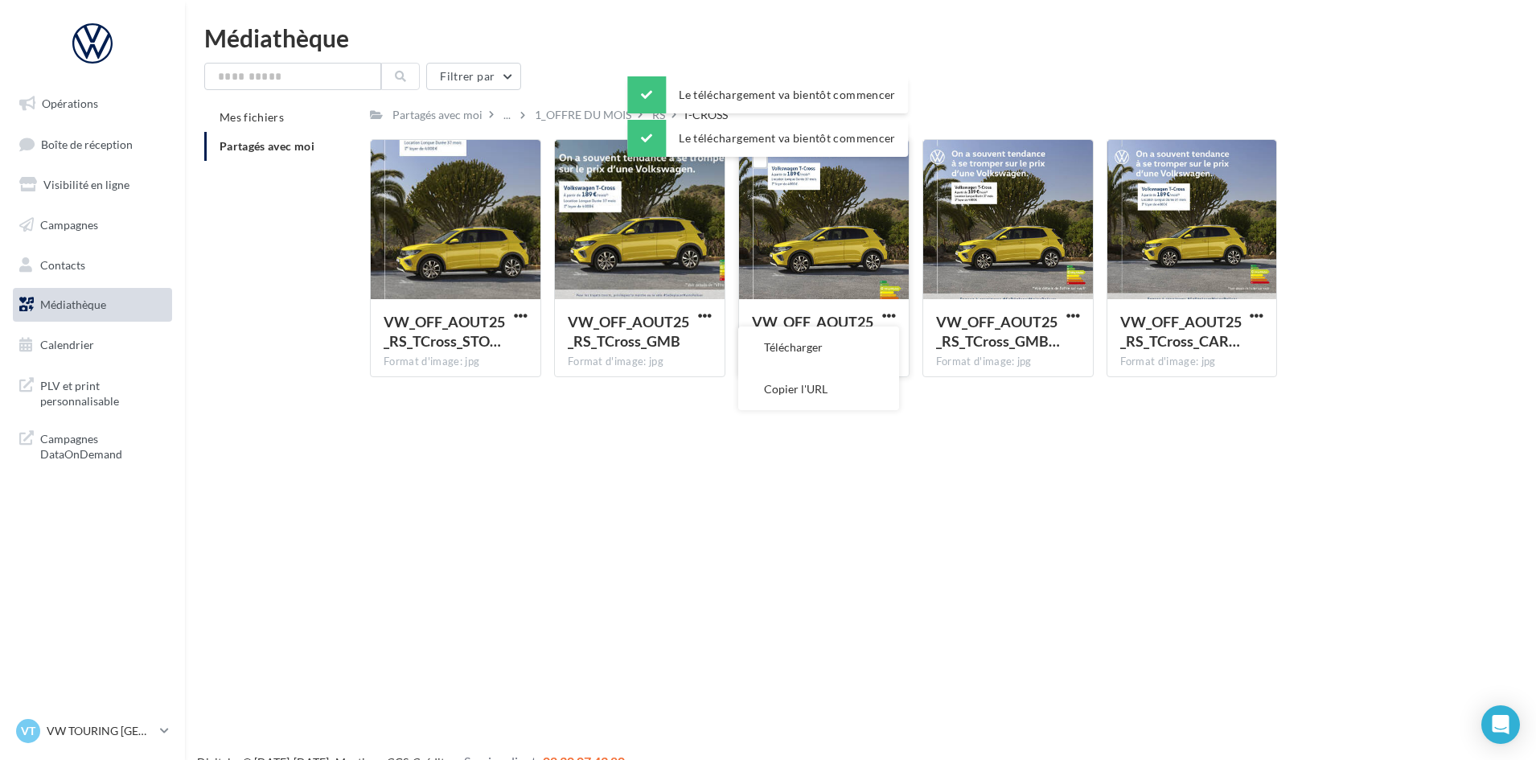
drag, startPoint x: 893, startPoint y: 343, endPoint x: 903, endPoint y: 342, distance: 9.8
click at [896, 343] on button "Télécharger" at bounding box center [818, 348] width 161 height 42
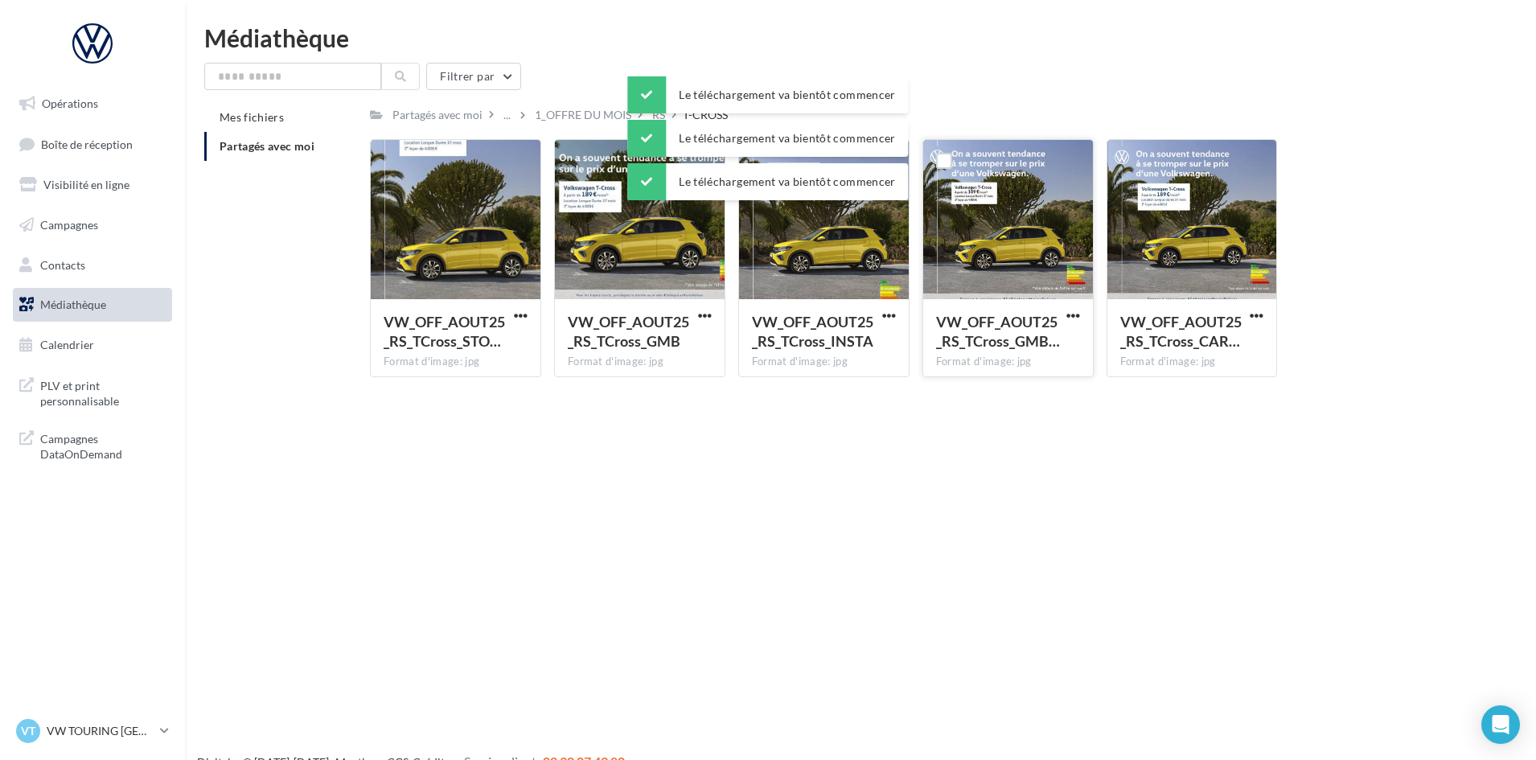
drag, startPoint x: 1077, startPoint y: 307, endPoint x: 1055, endPoint y: 344, distance: 42.9
click at [1077, 307] on div at bounding box center [1073, 315] width 20 height 16
click at [1055, 344] on span "VW_OFF_AOUT25_RS_TCross_GMB…" at bounding box center [998, 331] width 124 height 37
click at [1076, 313] on span "button" at bounding box center [1074, 316] width 14 height 14
drag, startPoint x: 1055, startPoint y: 342, endPoint x: 1068, endPoint y: 335, distance: 14.4
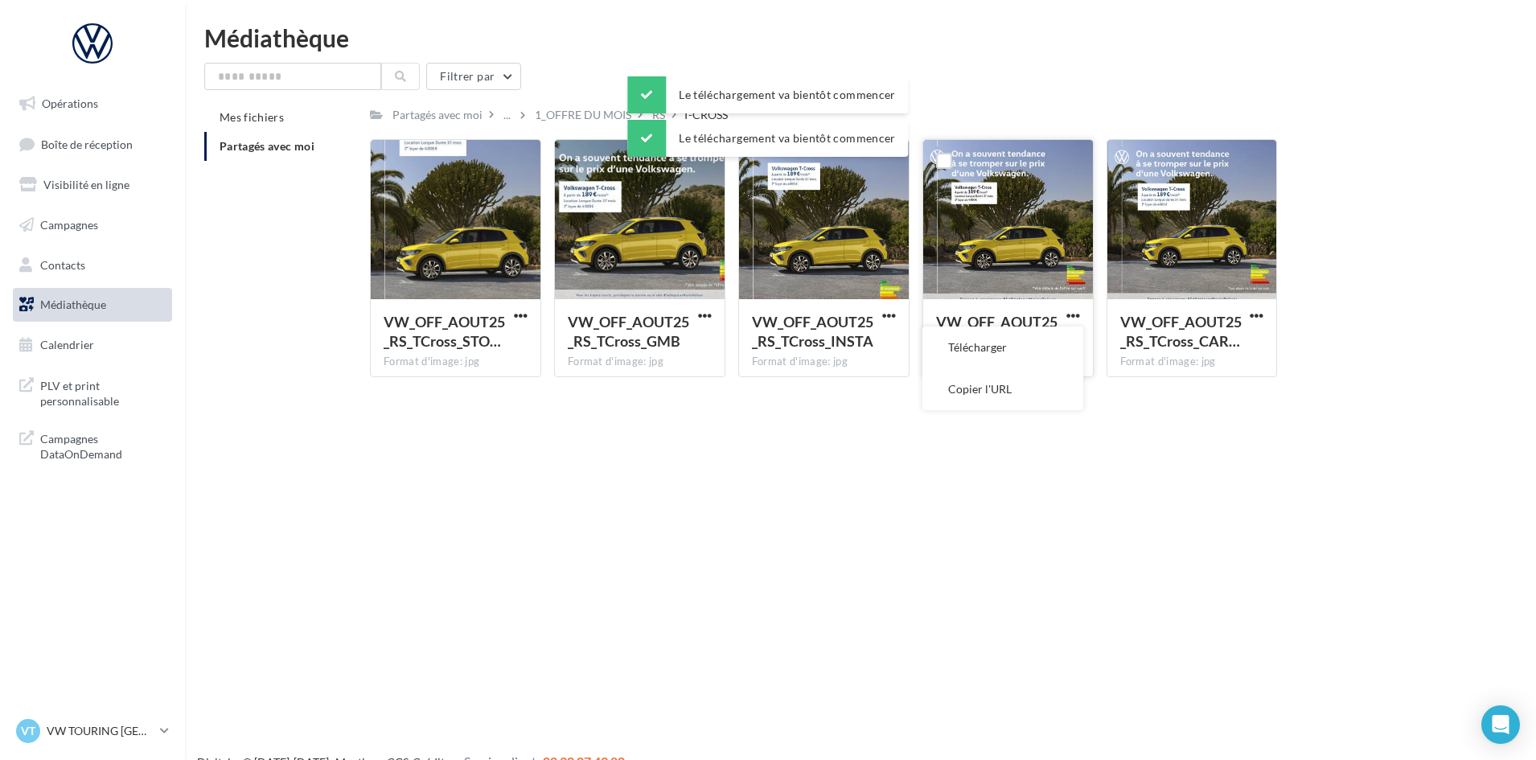
click at [1060, 339] on button "Télécharger" at bounding box center [1003, 348] width 161 height 42
click at [1255, 315] on span "button" at bounding box center [1257, 316] width 14 height 14
click at [1228, 341] on button "Télécharger" at bounding box center [1186, 348] width 161 height 42
click at [654, 118] on div "Le téléchargement va bientôt commencer" at bounding box center [767, 97] width 281 height 43
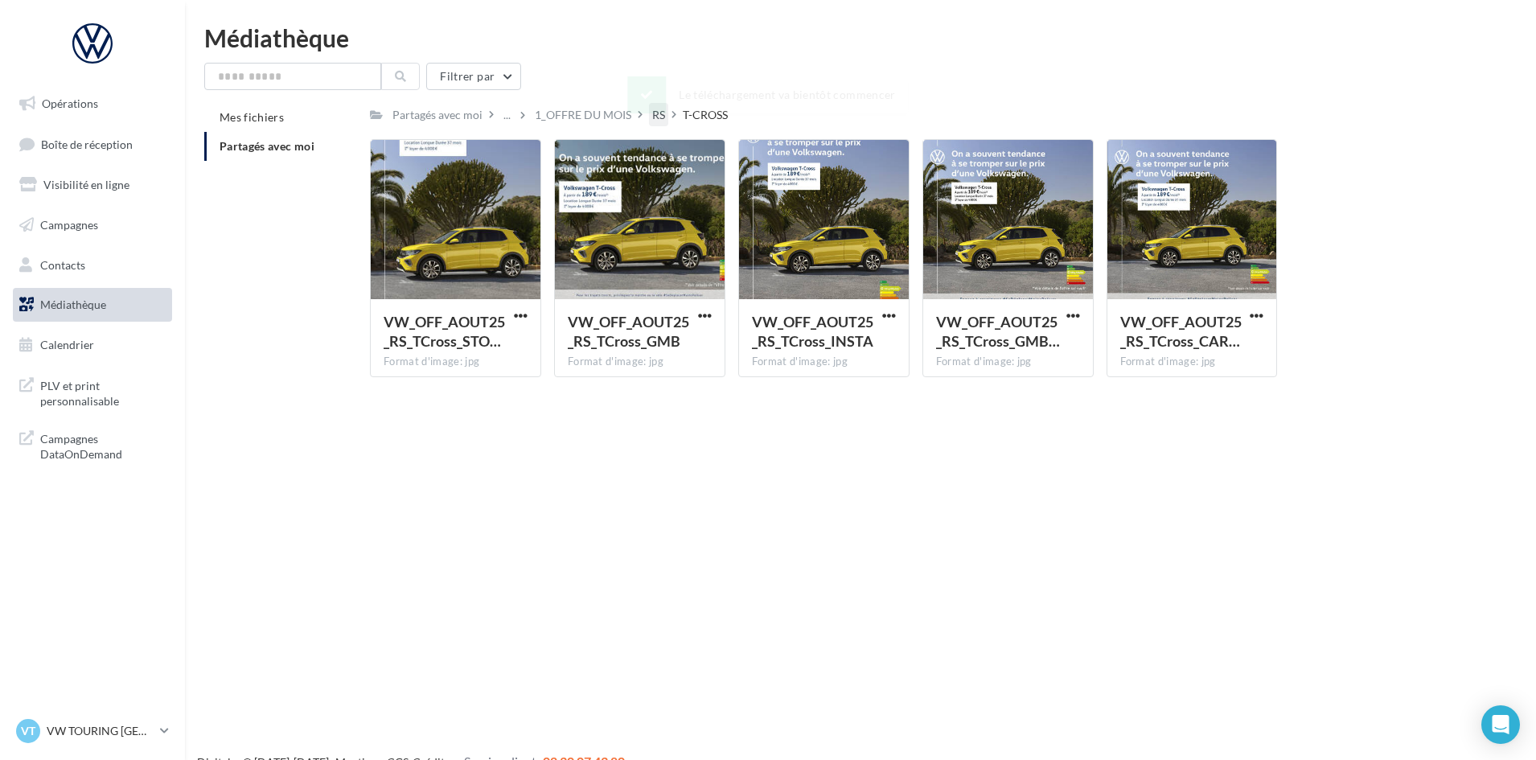
click at [654, 121] on div "RS" at bounding box center [658, 115] width 13 height 16
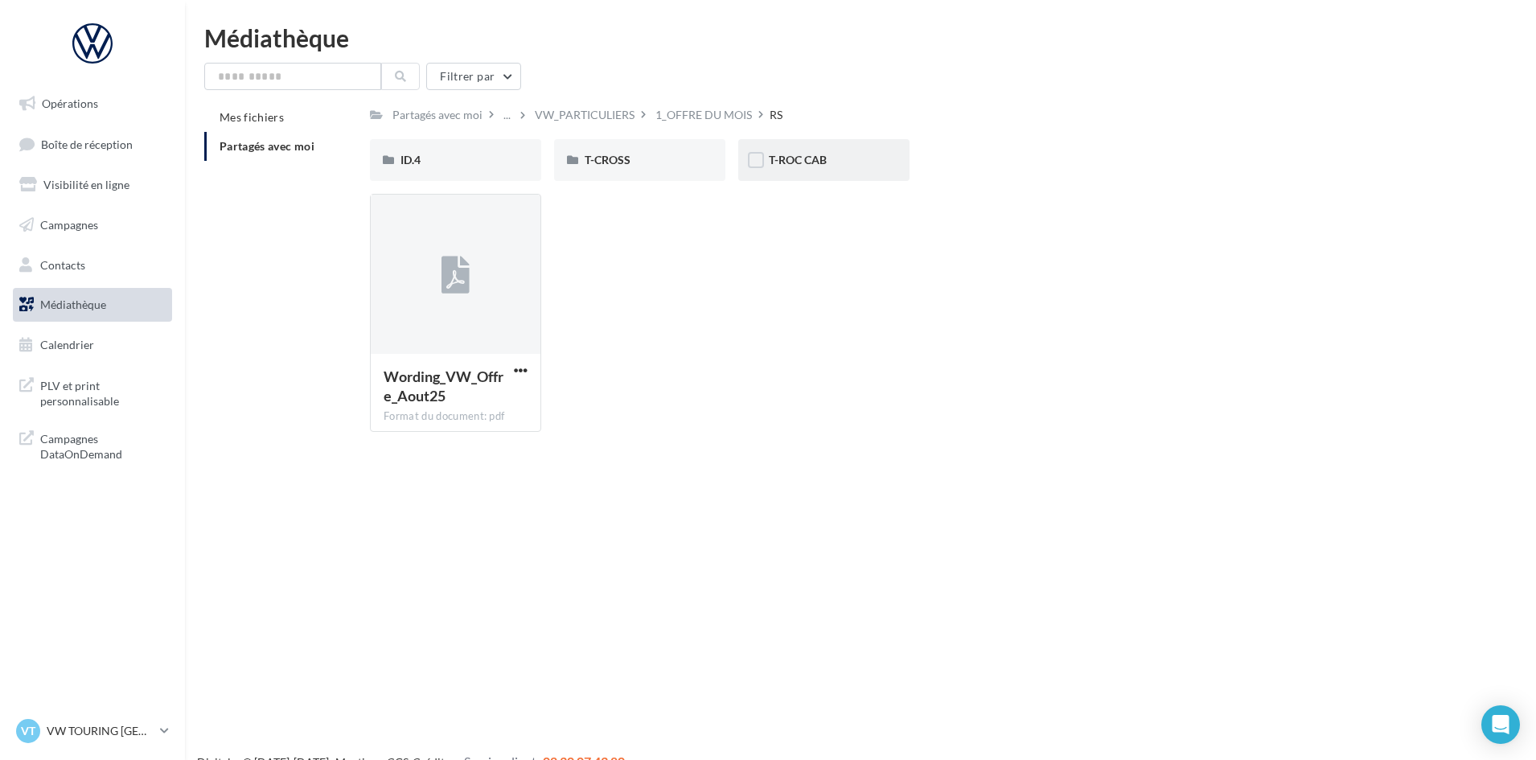
click at [862, 157] on div "T-ROC CAB" at bounding box center [824, 160] width 110 height 16
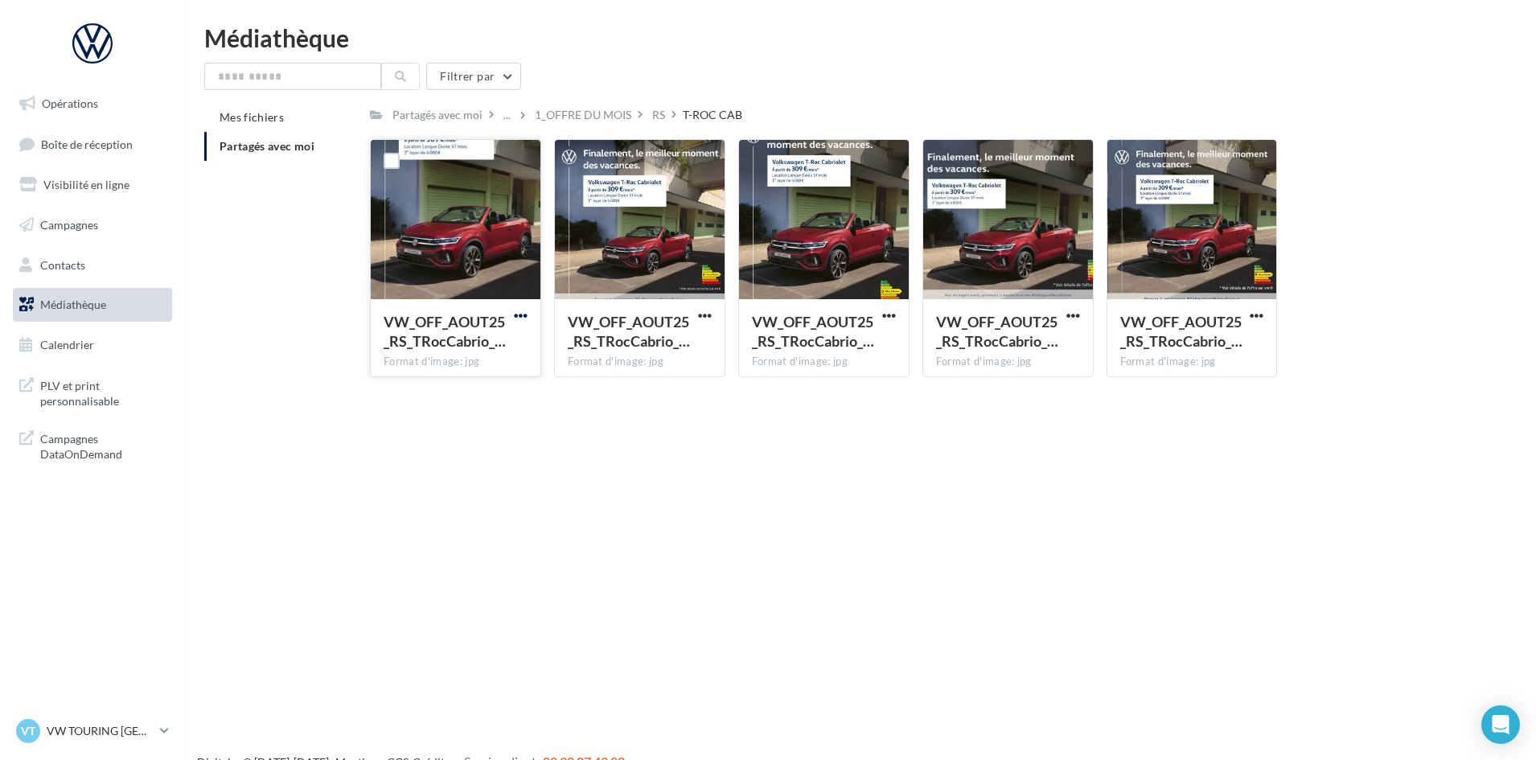
click at [526, 315] on span "button" at bounding box center [521, 316] width 14 height 14
click at [510, 343] on button "Télécharger" at bounding box center [450, 348] width 161 height 42
drag, startPoint x: 705, startPoint y: 307, endPoint x: 697, endPoint y: 337, distance: 31.1
click at [706, 307] on div at bounding box center [705, 315] width 20 height 16
drag, startPoint x: 689, startPoint y: 352, endPoint x: 732, endPoint y: 339, distance: 44.3
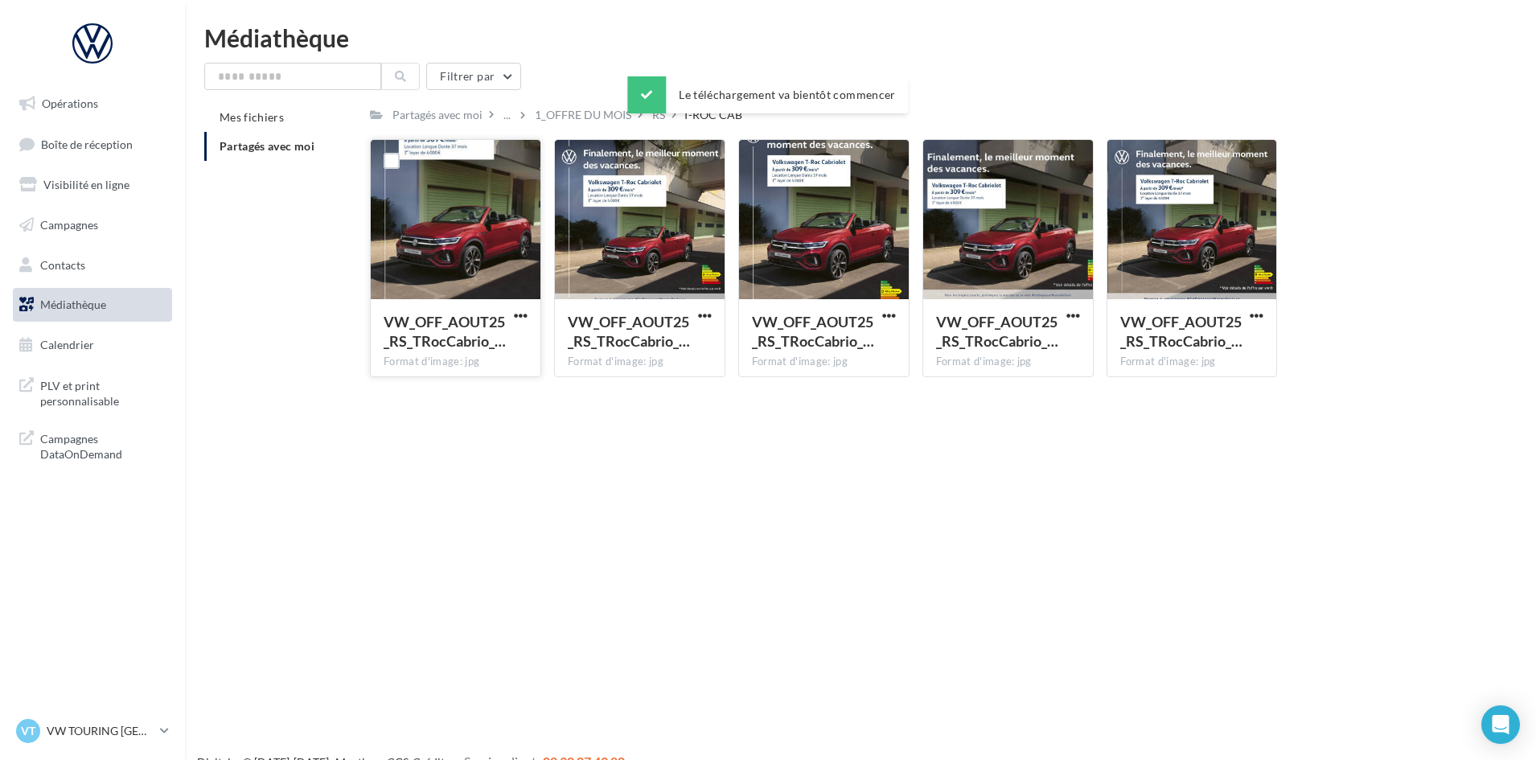
click at [693, 350] on div "VW_OFF_AOUT25_RS_TRocCabrio_…" at bounding box center [640, 333] width 144 height 43
click at [699, 318] on span "button" at bounding box center [705, 316] width 14 height 14
drag, startPoint x: 690, startPoint y: 357, endPoint x: 861, endPoint y: 321, distance: 174.3
click at [697, 354] on button "Télécharger" at bounding box center [634, 348] width 161 height 42
click at [887, 314] on span "button" at bounding box center [889, 316] width 14 height 14
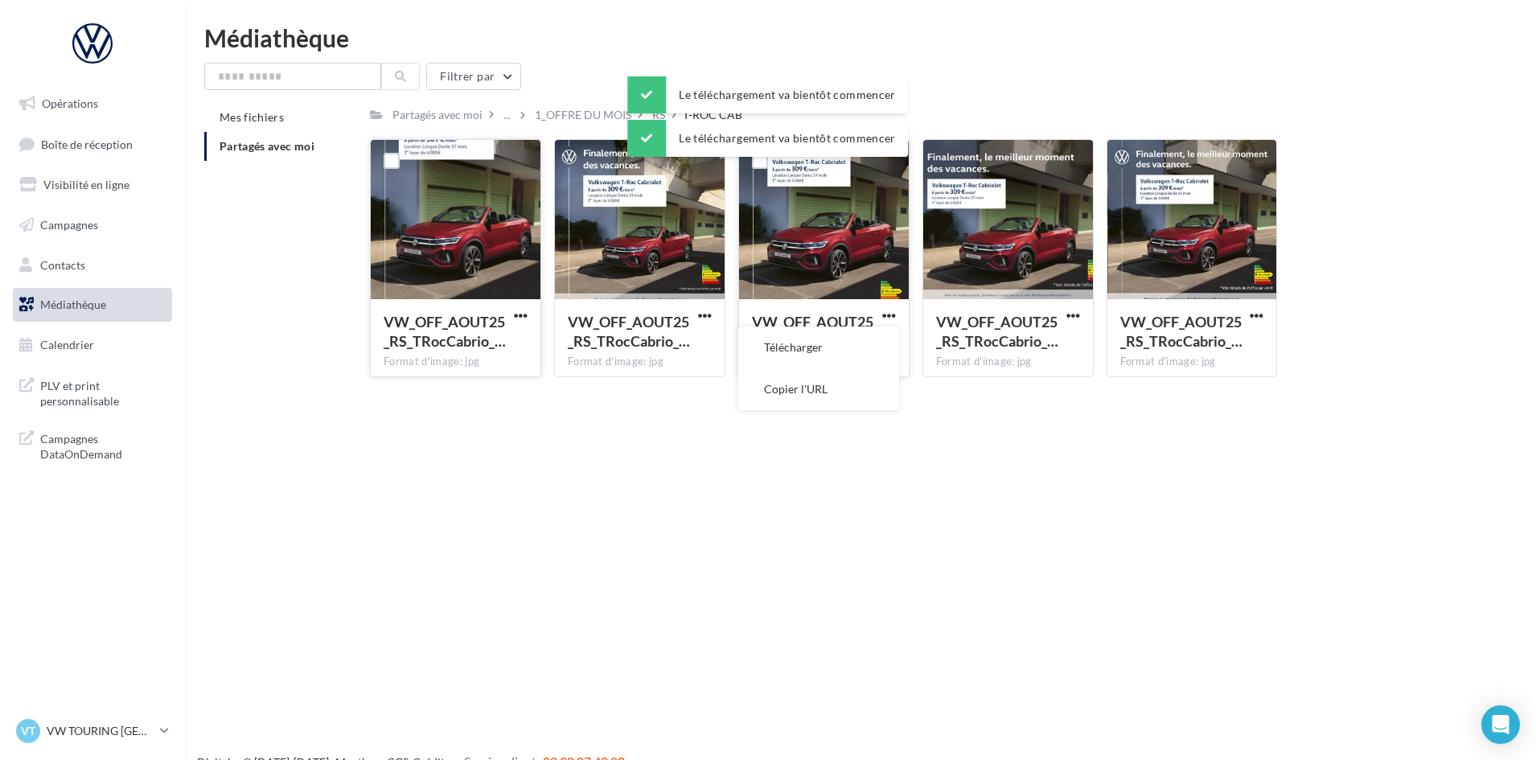
drag, startPoint x: 874, startPoint y: 334, endPoint x: 898, endPoint y: 325, distance: 25.0
click at [874, 333] on button "Télécharger" at bounding box center [818, 348] width 161 height 42
click at [1071, 315] on span "button" at bounding box center [1074, 316] width 14 height 14
drag, startPoint x: 1055, startPoint y: 340, endPoint x: 1066, endPoint y: 340, distance: 11.3
click at [1055, 340] on button "Télécharger" at bounding box center [1003, 348] width 161 height 42
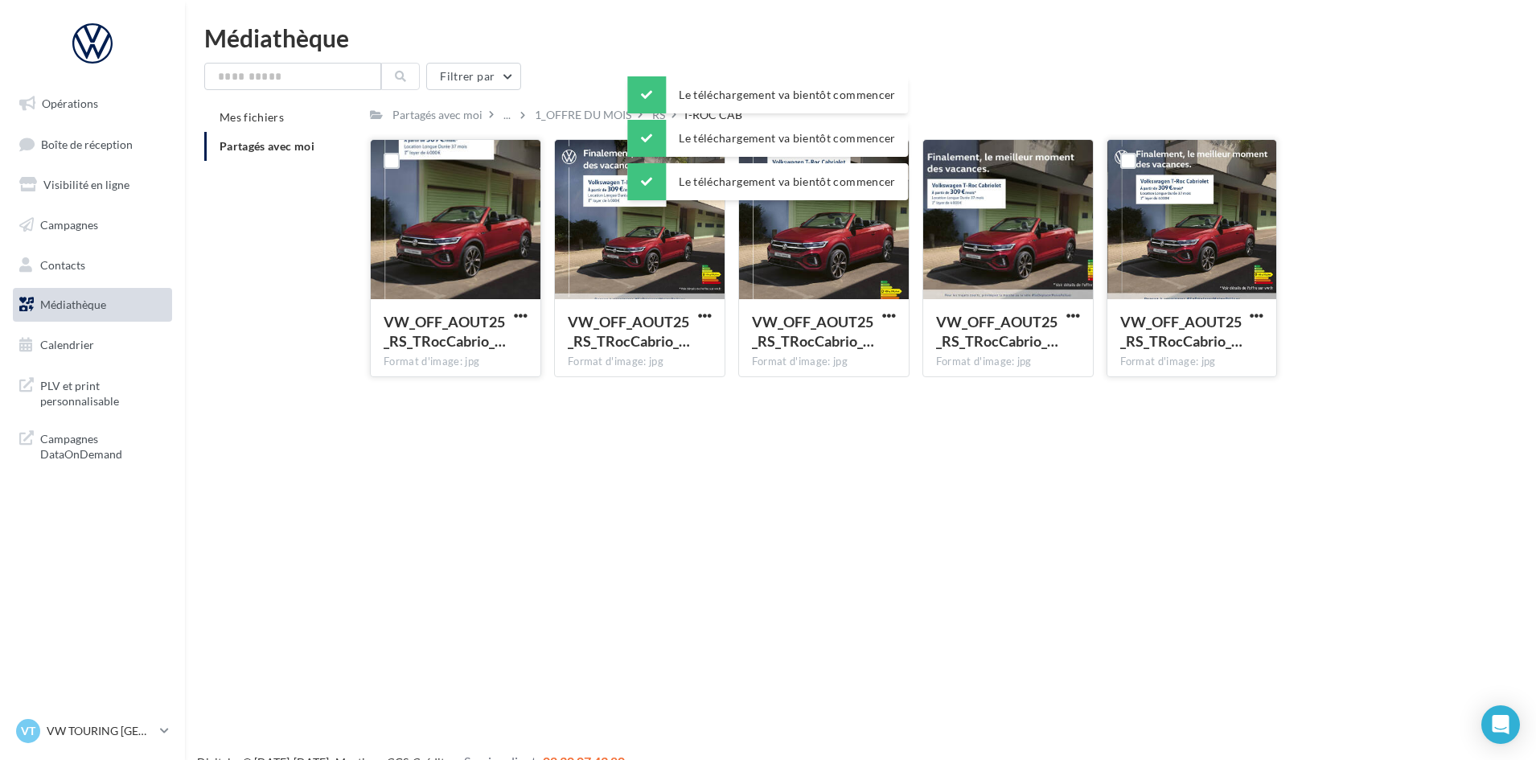
drag, startPoint x: 1250, startPoint y: 313, endPoint x: 1244, endPoint y: 321, distance: 10.3
click at [1250, 313] on span "button" at bounding box center [1257, 316] width 14 height 14
click at [1228, 339] on button "Télécharger" at bounding box center [1186, 348] width 161 height 42
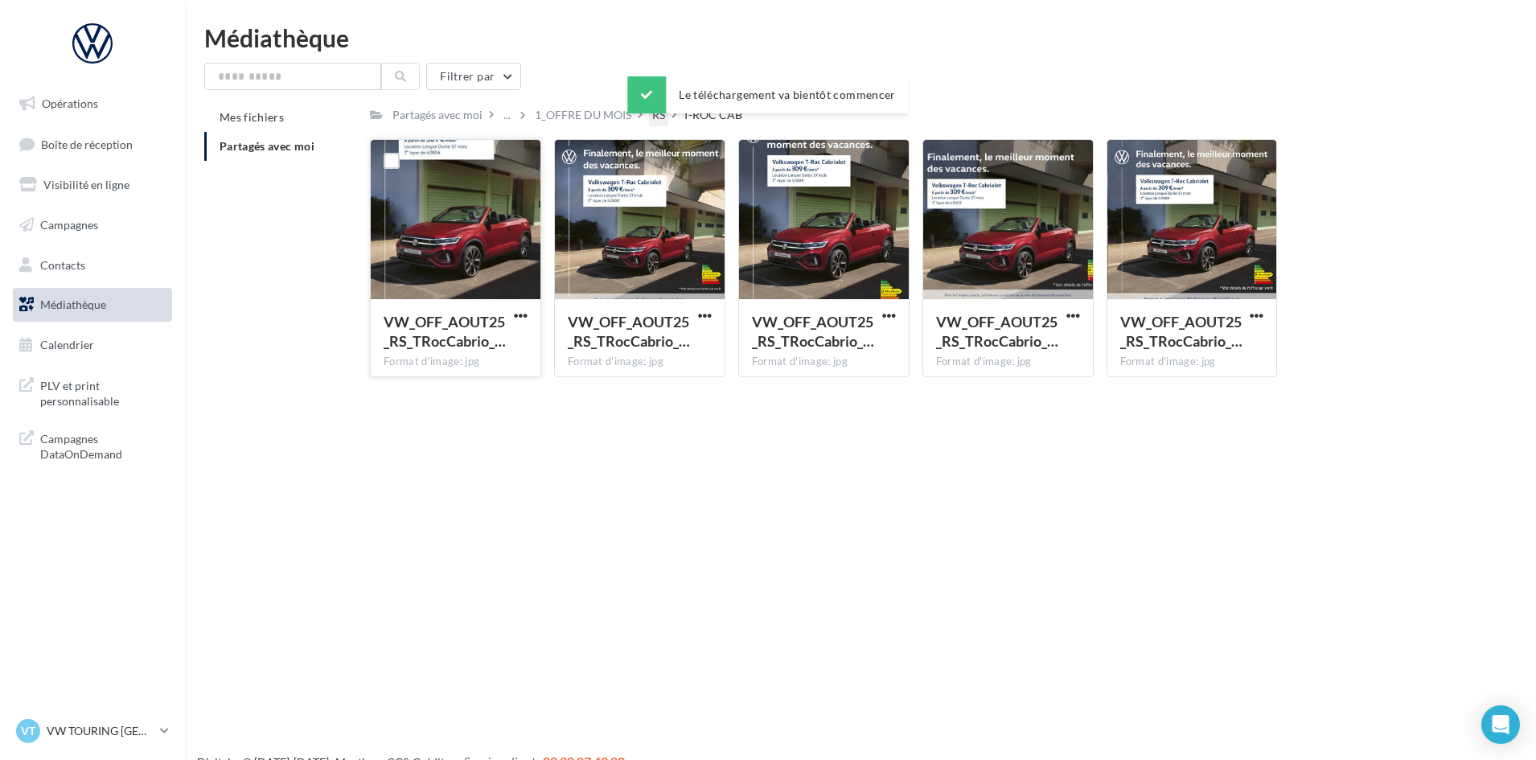
click at [656, 122] on div "RS" at bounding box center [658, 115] width 13 height 16
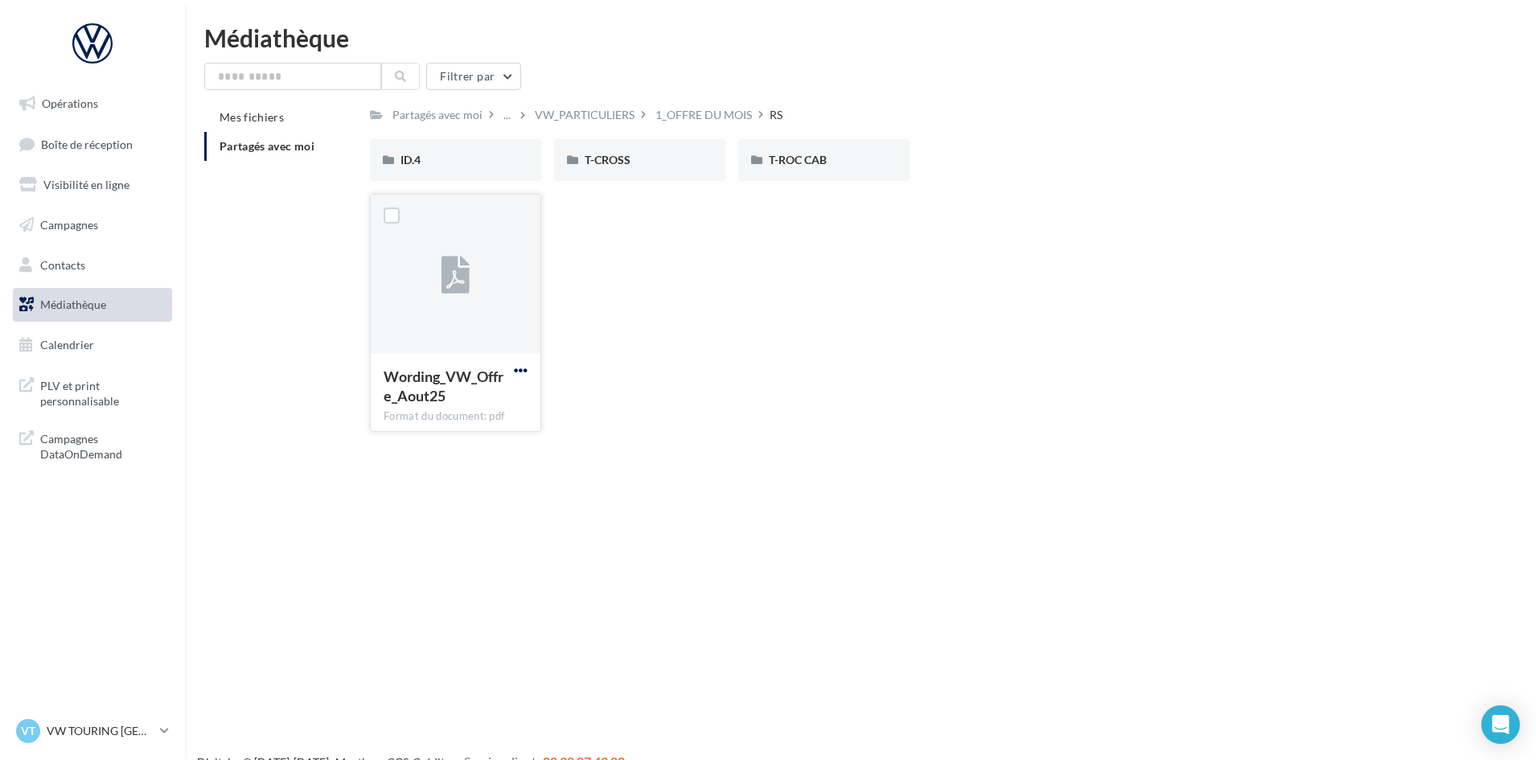
click at [521, 367] on span "button" at bounding box center [521, 371] width 14 height 14
click at [484, 411] on button "Télécharger" at bounding box center [450, 402] width 161 height 42
click at [85, 726] on p "VW TOURING [GEOGRAPHIC_DATA]" at bounding box center [100, 731] width 107 height 16
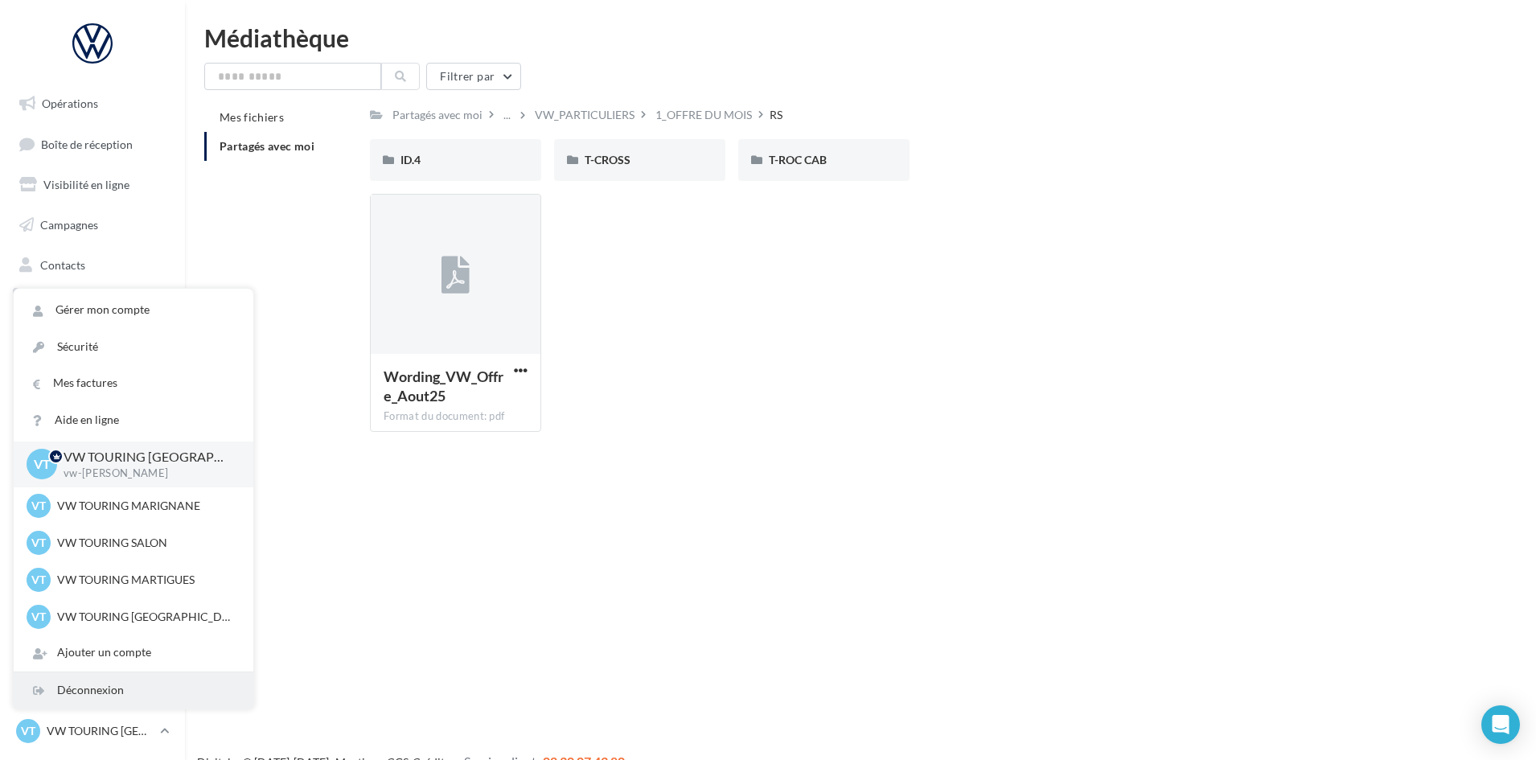
click at [97, 680] on div "Déconnexion" at bounding box center [134, 691] width 240 height 36
